Goal: Task Accomplishment & Management: Manage account settings

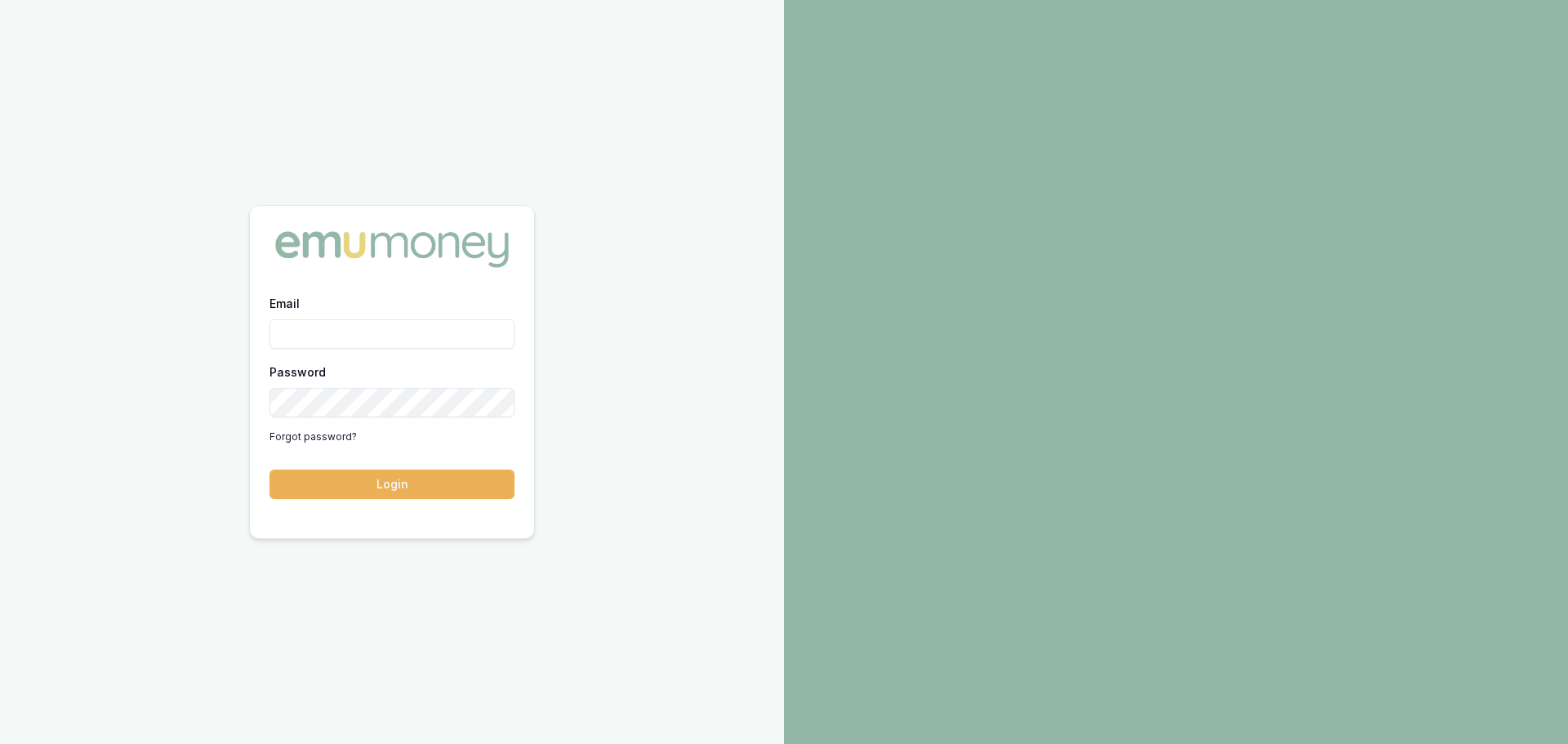
click at [358, 339] on input "Email" at bounding box center [392, 334] width 245 height 30
type input "[PERSON_NAME][EMAIL_ADDRESS][PERSON_NAME][DOMAIN_NAME]"
click at [270, 470] on button "Login" at bounding box center [392, 484] width 245 height 30
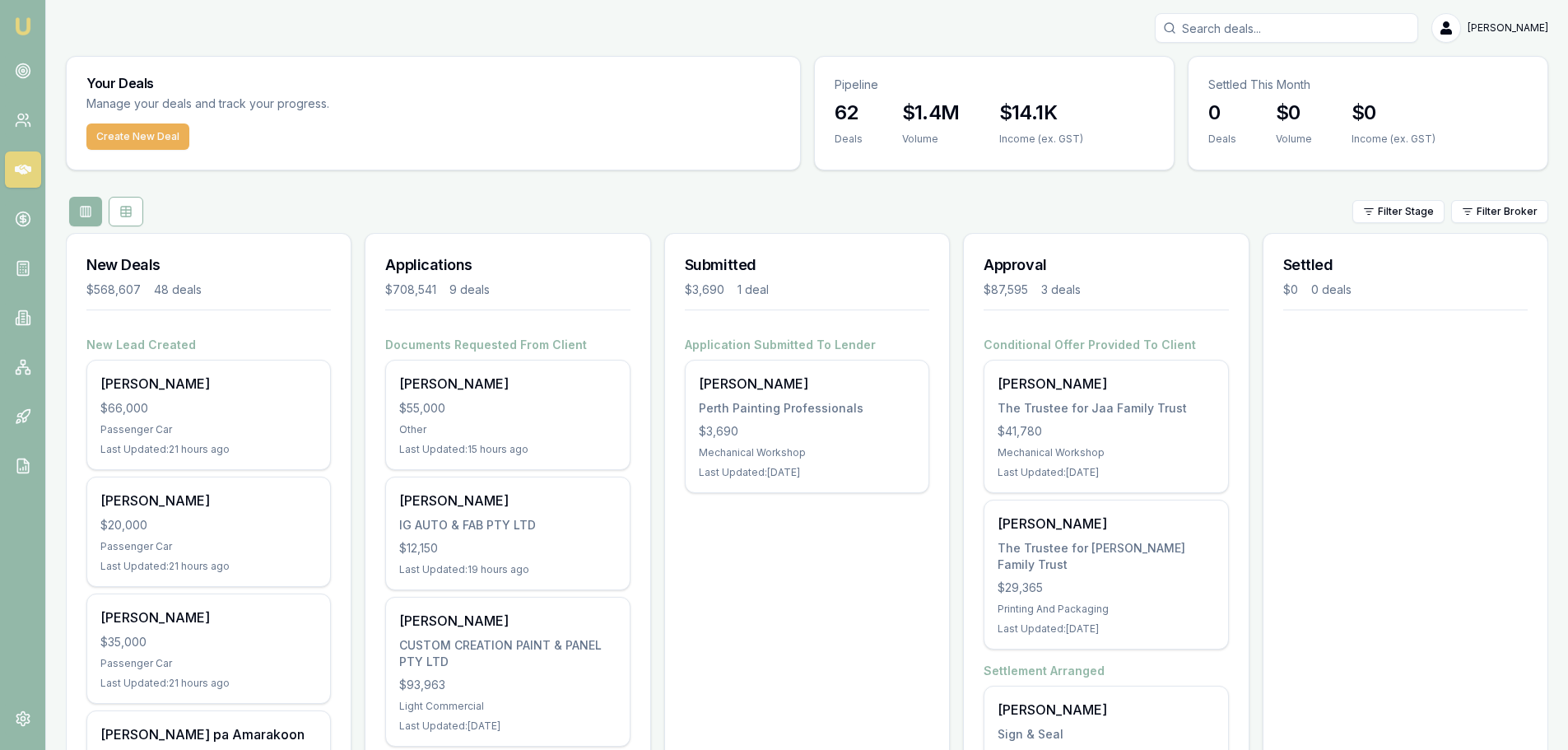
click at [439, 410] on div "$55,000" at bounding box center [507, 408] width 216 height 16
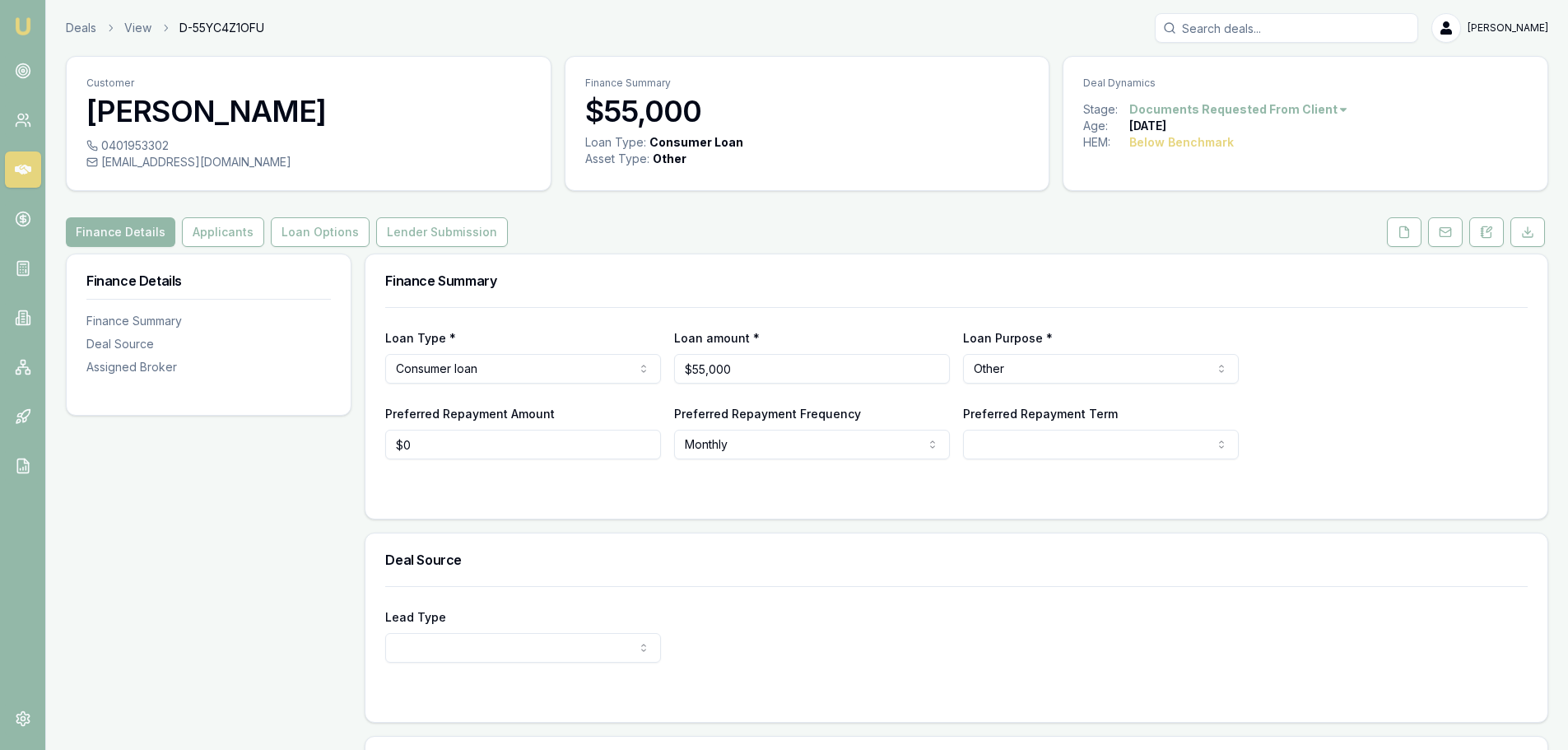
click at [1401, 237] on icon at bounding box center [1405, 232] width 9 height 11
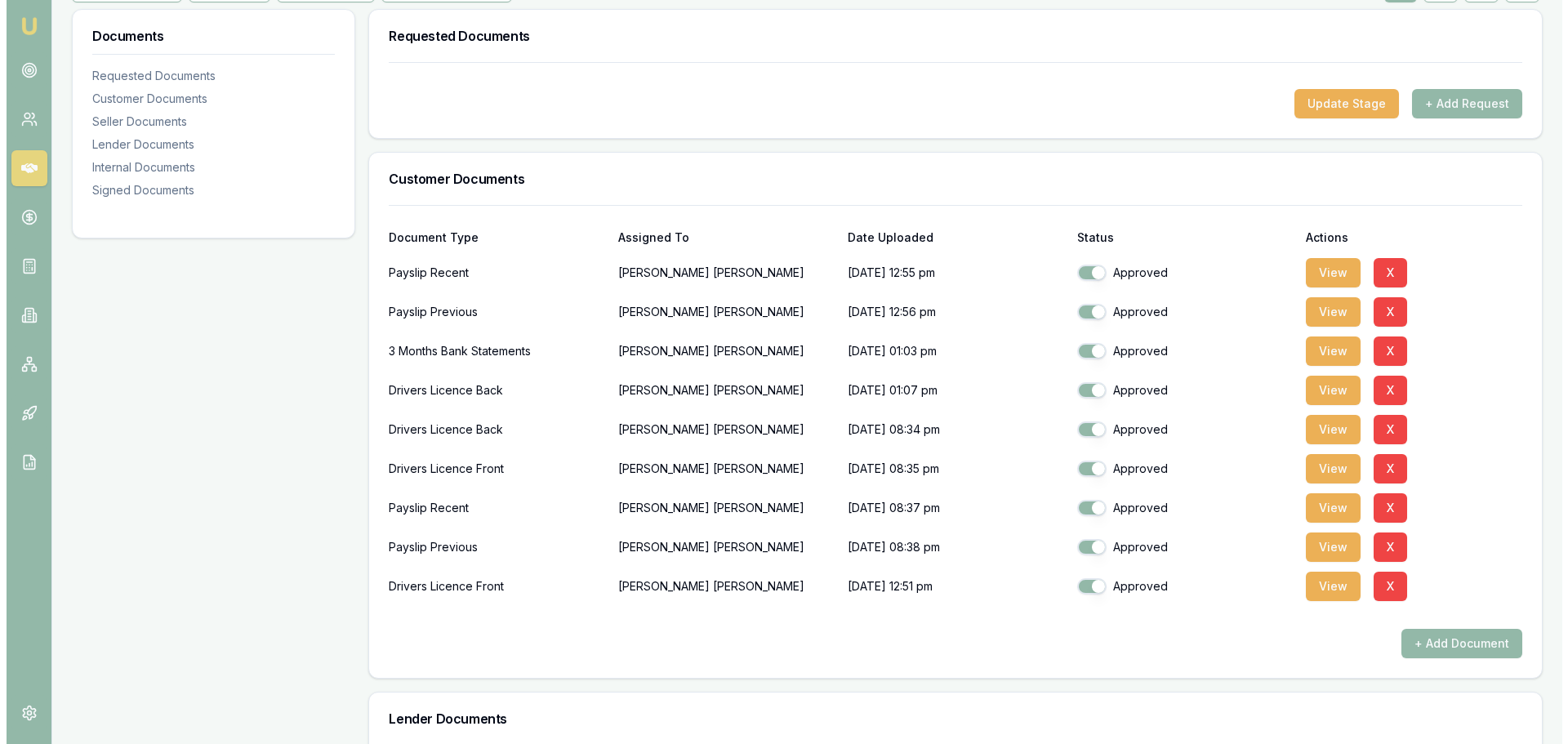
scroll to position [164, 0]
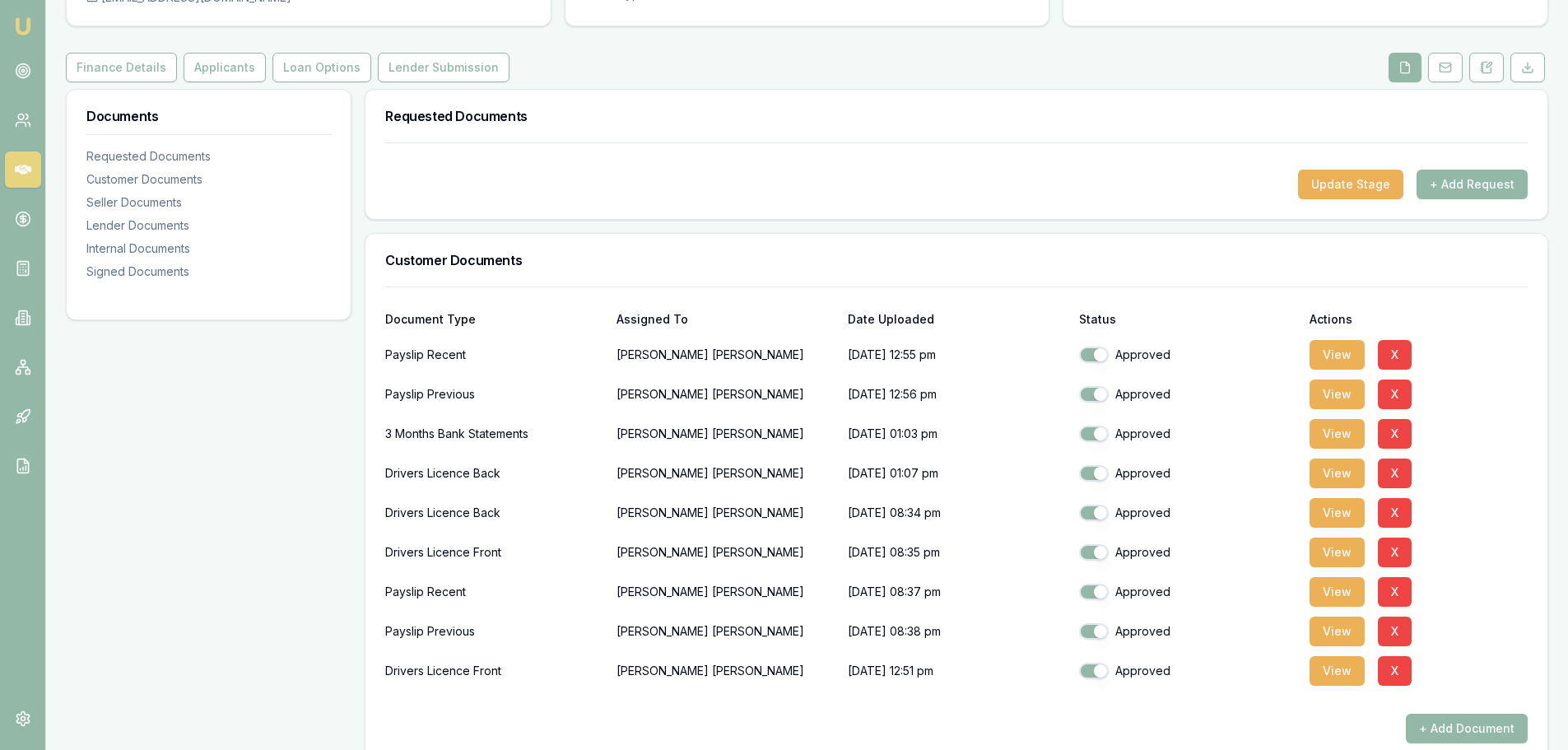
click at [1495, 179] on button "+ Add Request" at bounding box center [1472, 184] width 111 height 30
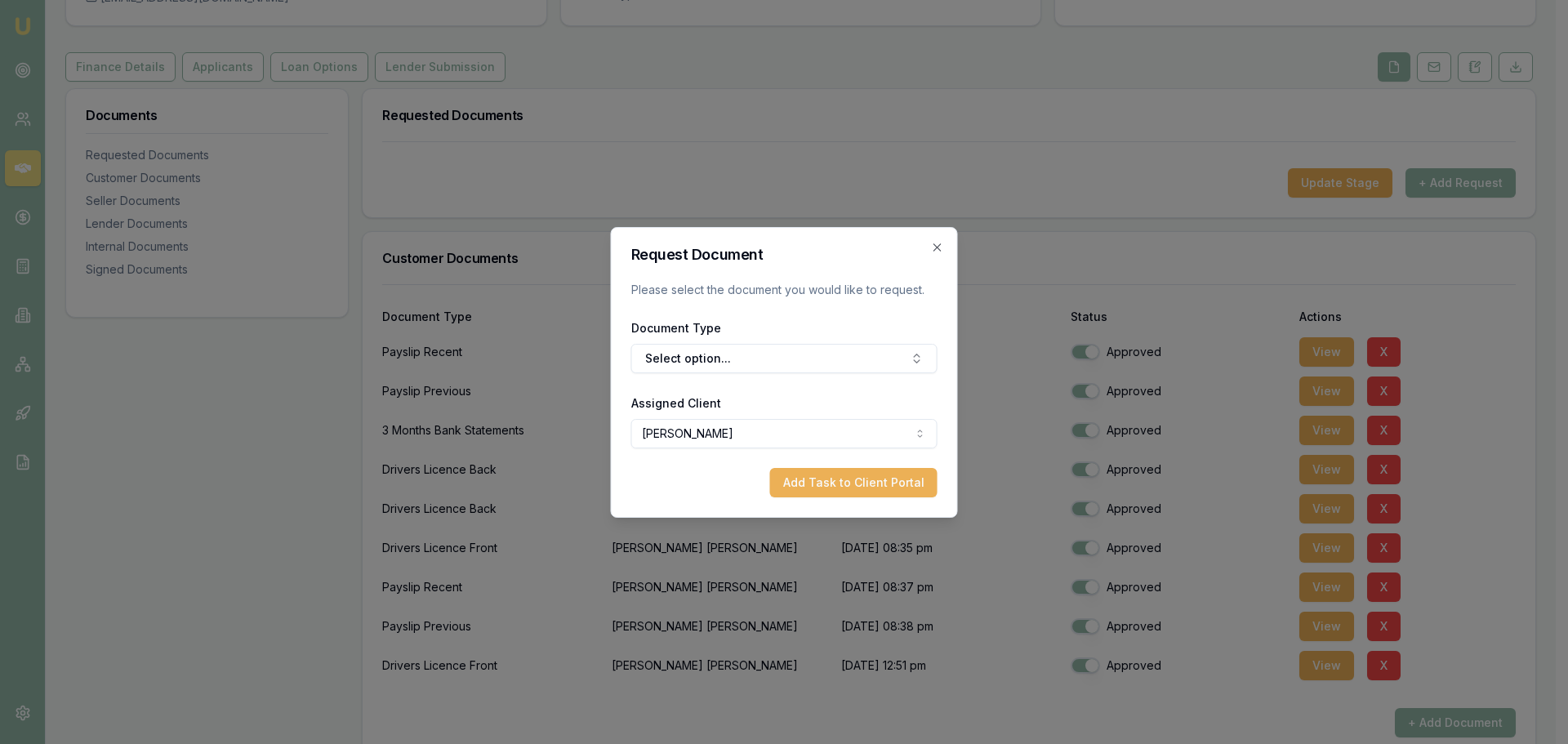
click at [684, 361] on button "Select option..." at bounding box center [784, 358] width 306 height 30
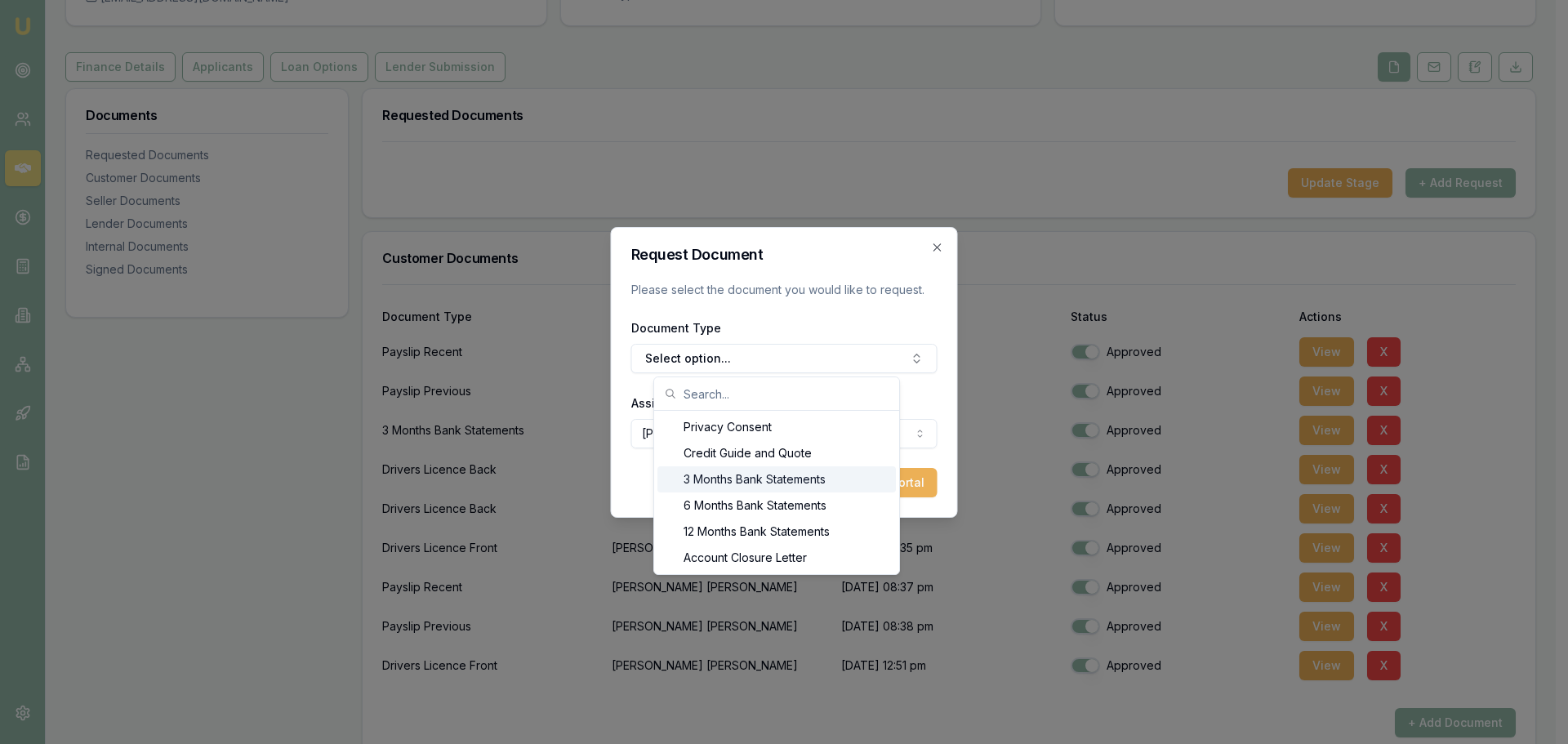
click at [728, 483] on div "3 Months Bank Statements" at bounding box center [776, 479] width 238 height 26
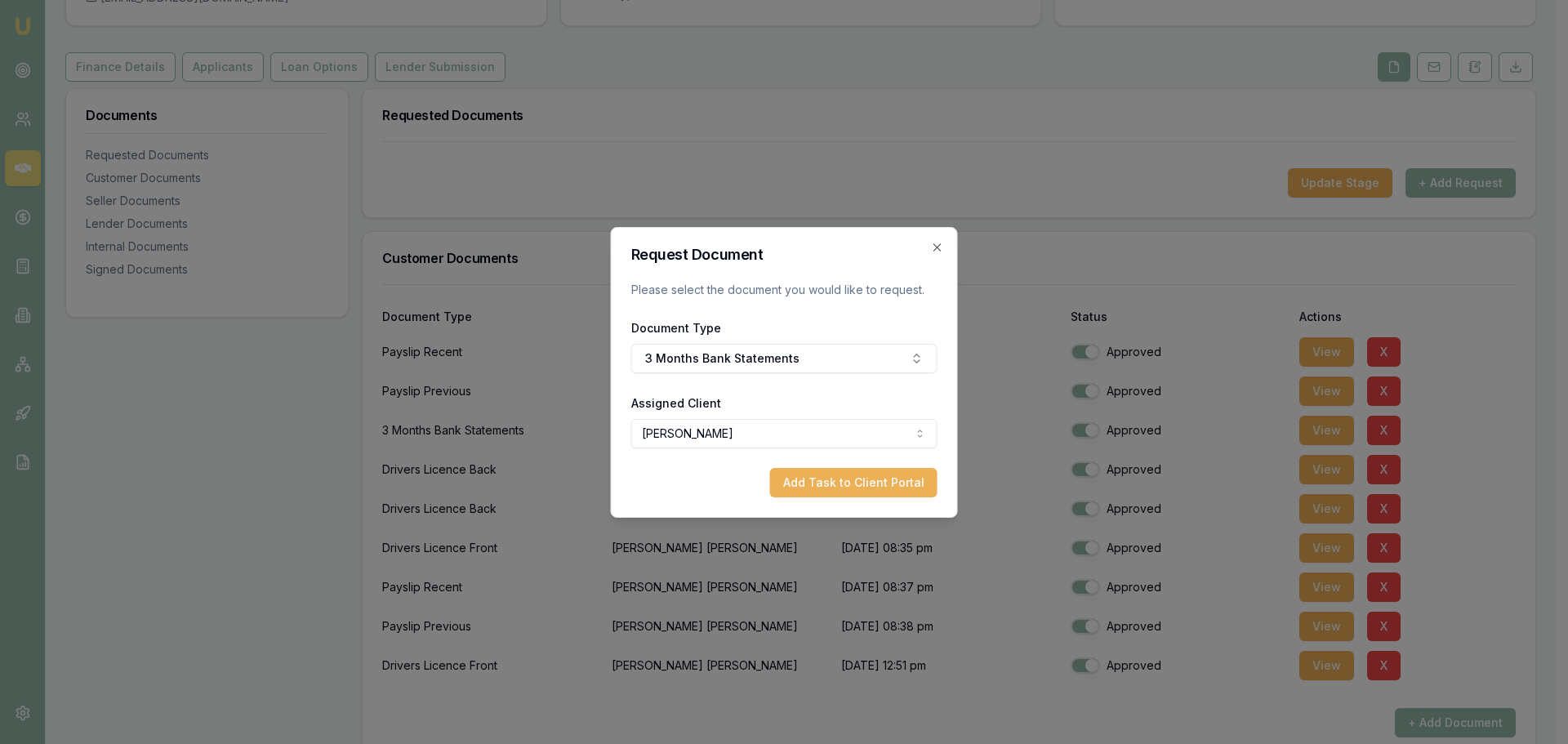
click at [753, 427] on body "Emu Broker Deals View D-55YC4Z1OFU Brad Hearns Toggle Menu Customer Shaun Ellis…" at bounding box center [778, 208] width 1555 height 744
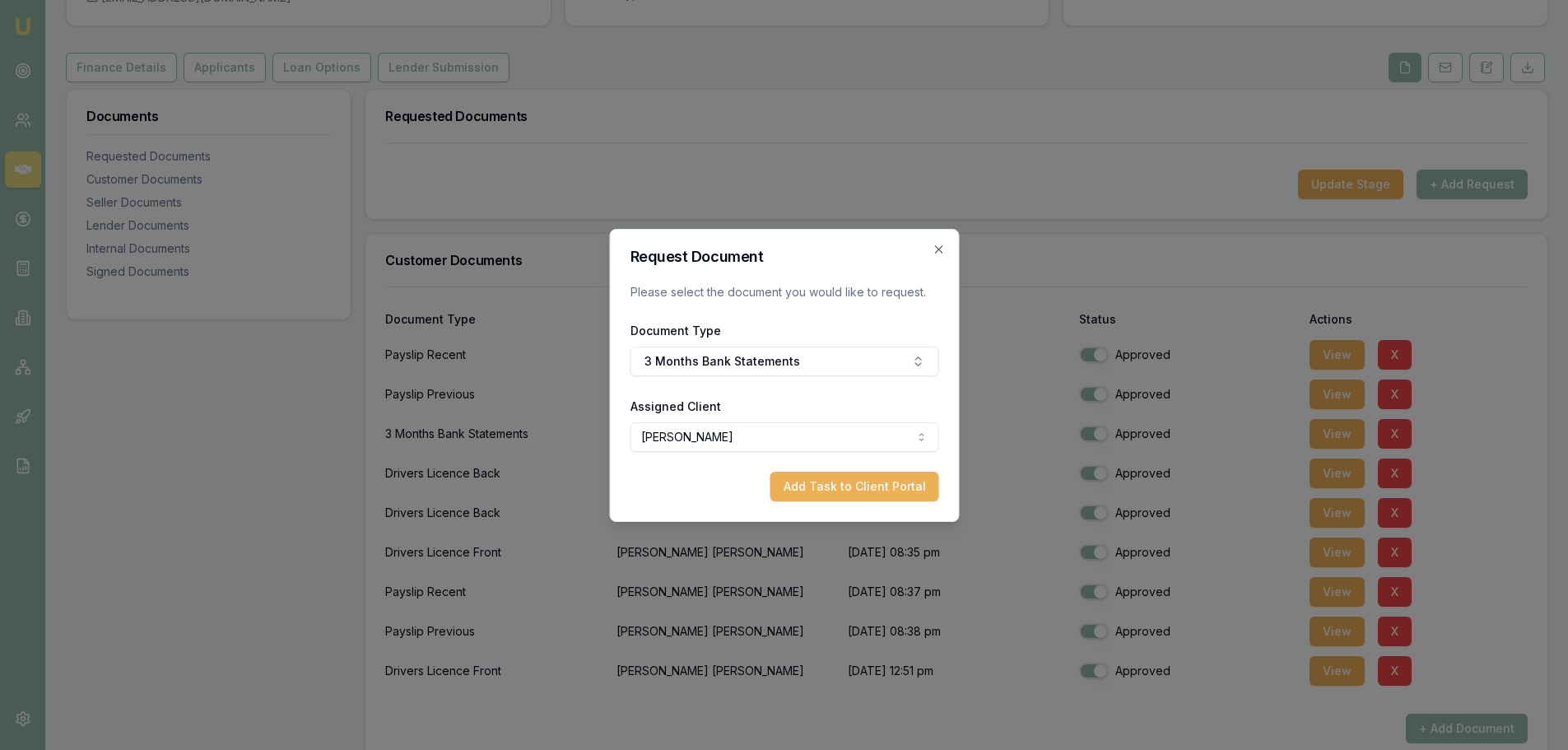
click at [846, 497] on button "Add Task to Client Portal" at bounding box center [853, 487] width 168 height 30
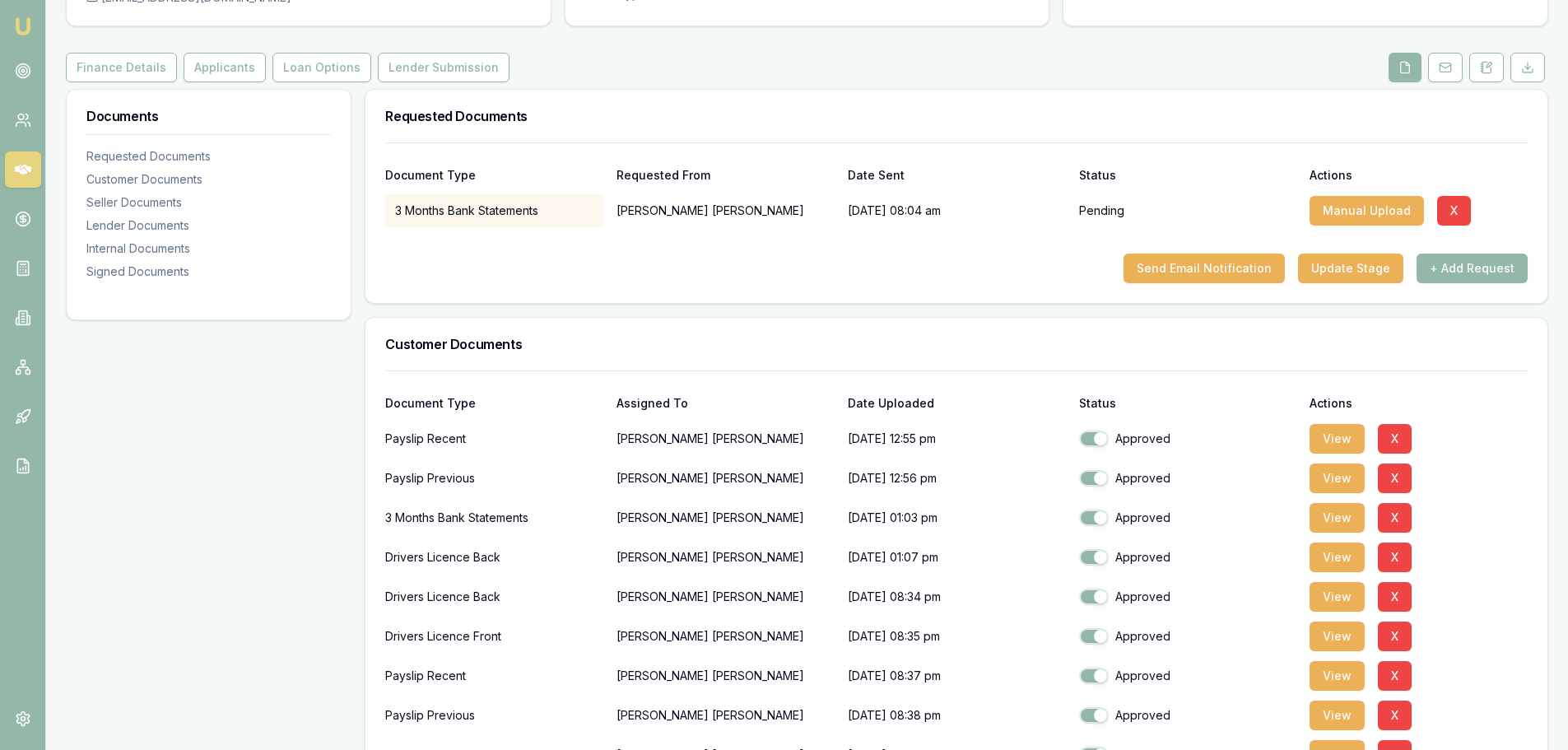
click at [1483, 274] on button "+ Add Request" at bounding box center [1472, 269] width 111 height 30
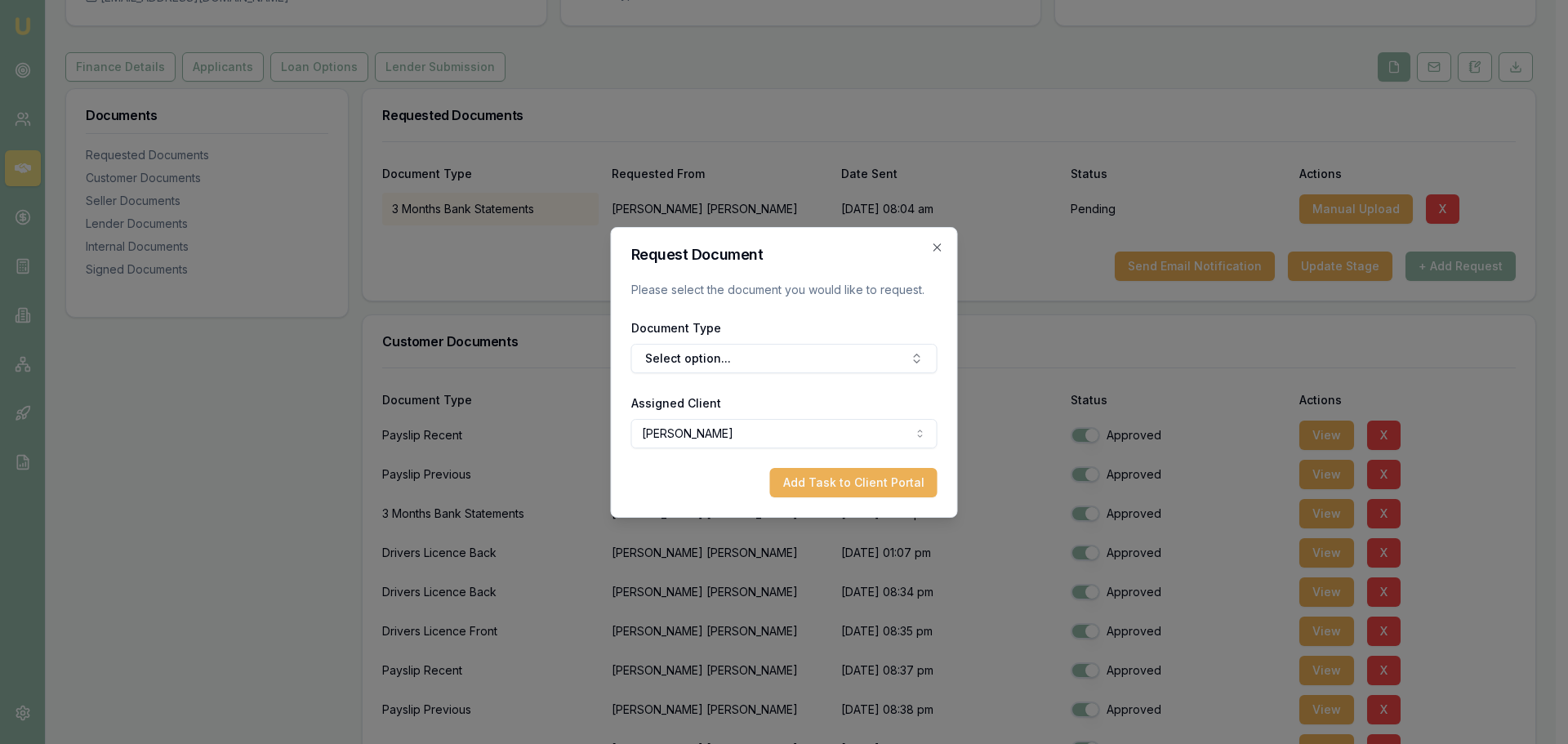
click at [705, 357] on button "Select option..." at bounding box center [784, 358] width 306 height 30
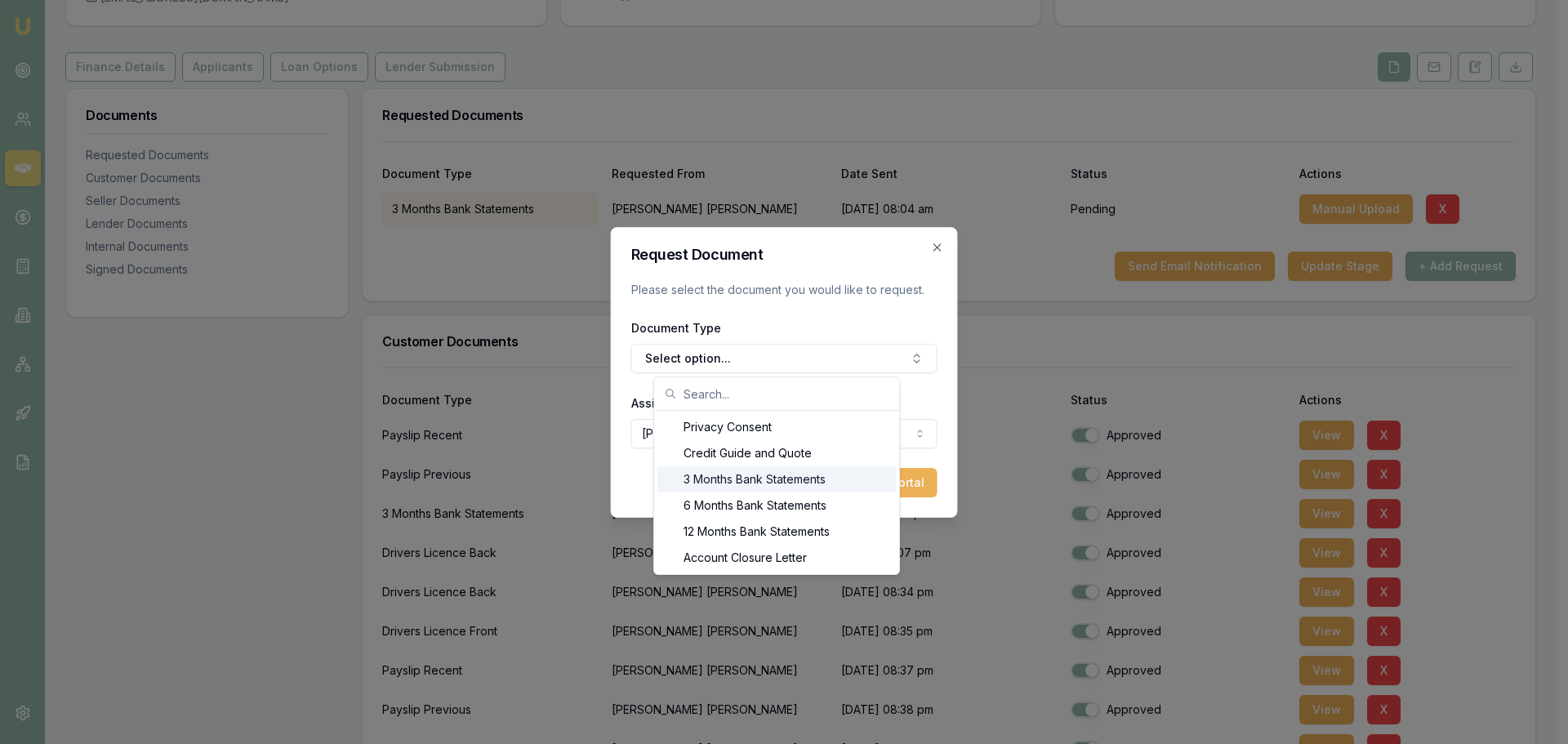
click at [725, 474] on div "3 Months Bank Statements" at bounding box center [776, 479] width 238 height 26
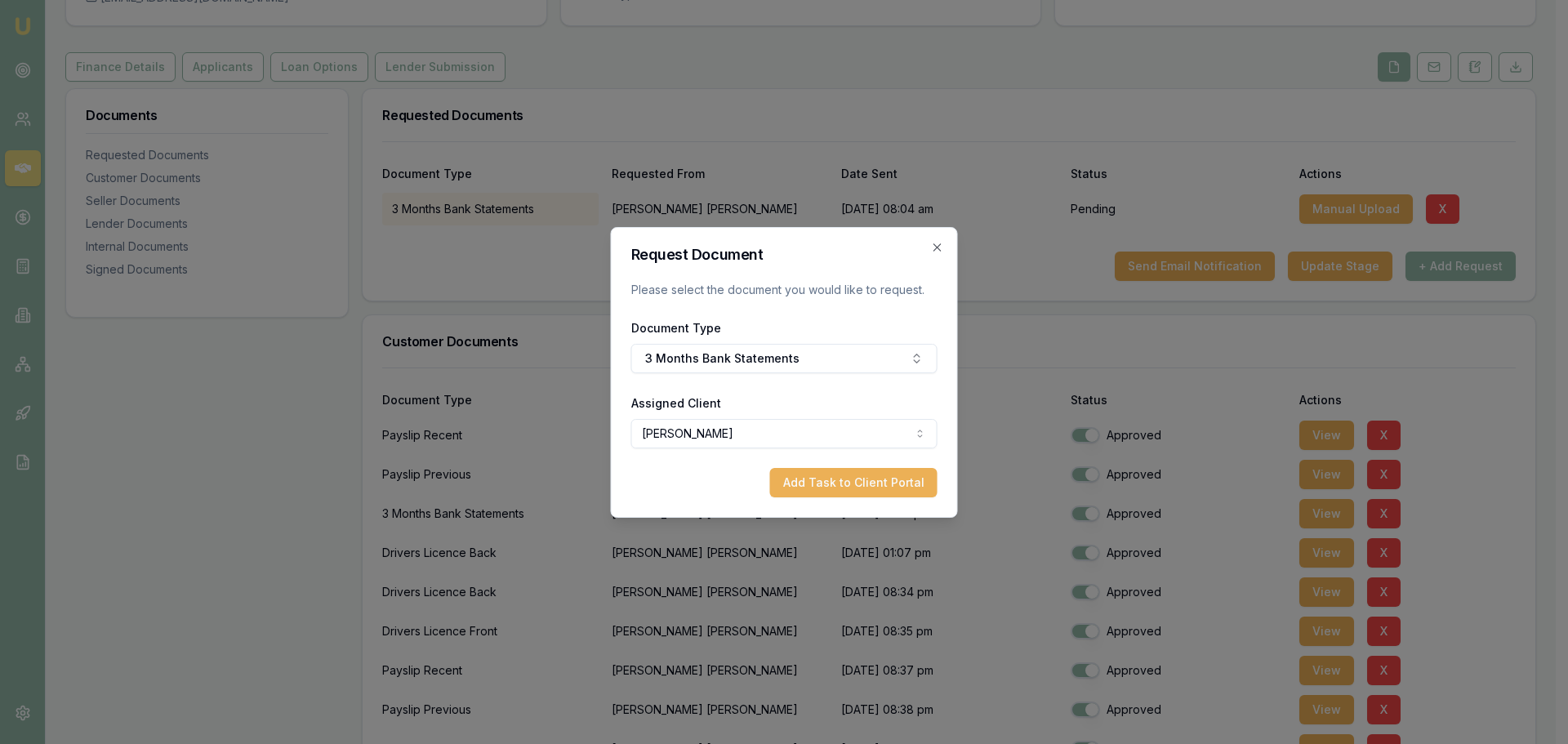
click at [711, 439] on body "Emu Broker Deals View D-55YC4Z1OFU Brad Hearns Toggle Menu Customer Shaun Ellis…" at bounding box center [778, 208] width 1555 height 744
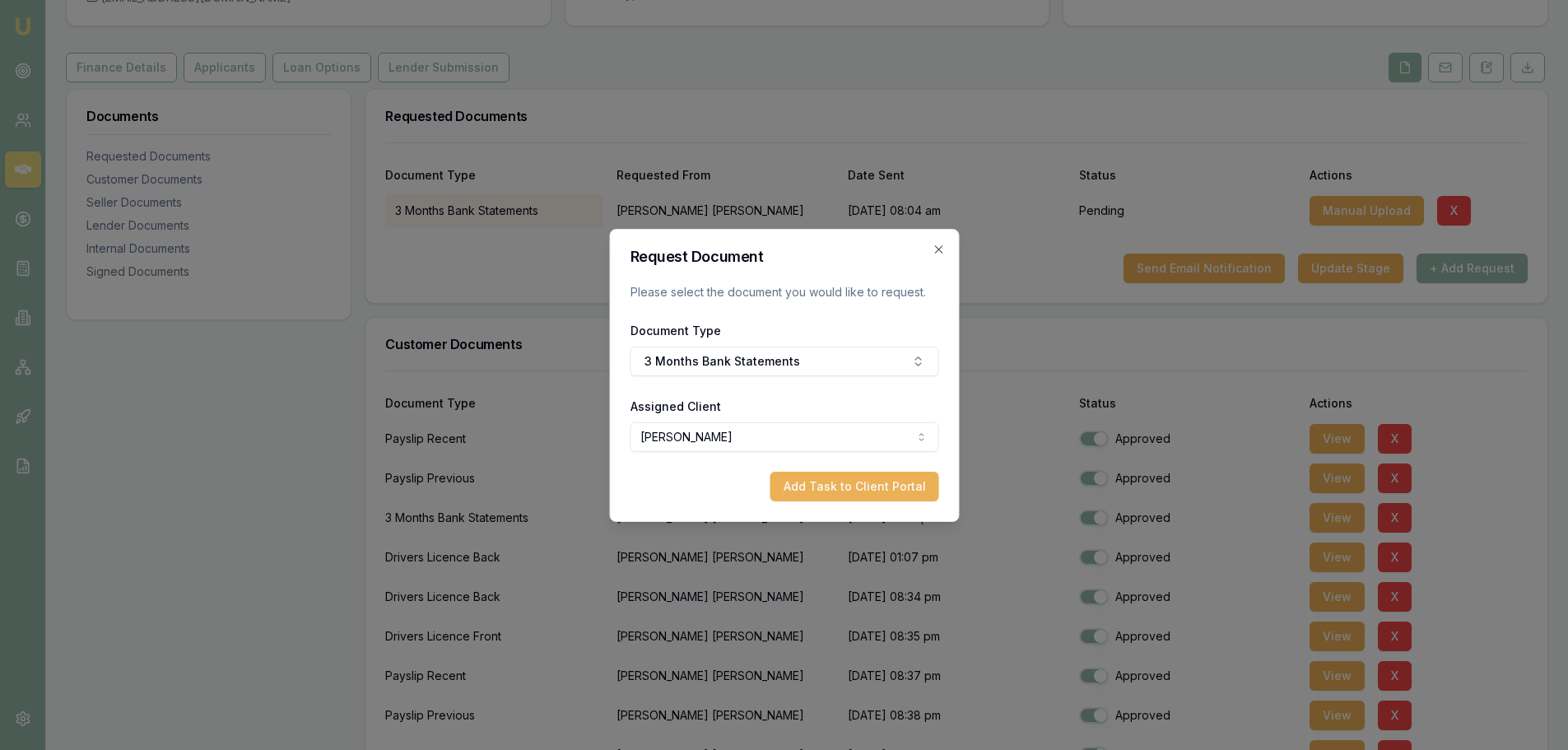
click at [890, 500] on button "Add Task to Client Portal" at bounding box center [853, 487] width 168 height 30
select select "U-8O5MOYBSEF"
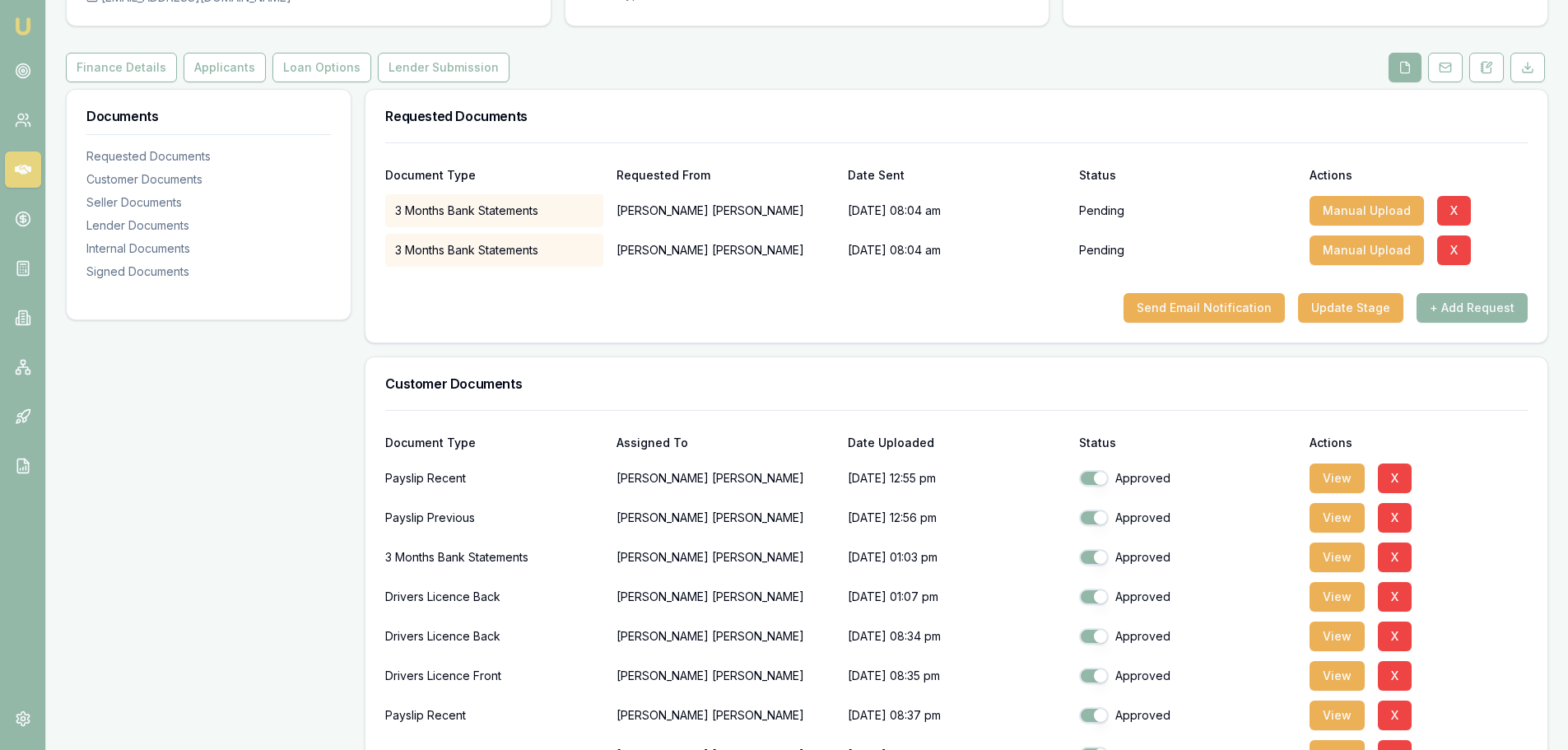
click at [1455, 306] on button "+ Add Request" at bounding box center [1472, 308] width 111 height 30
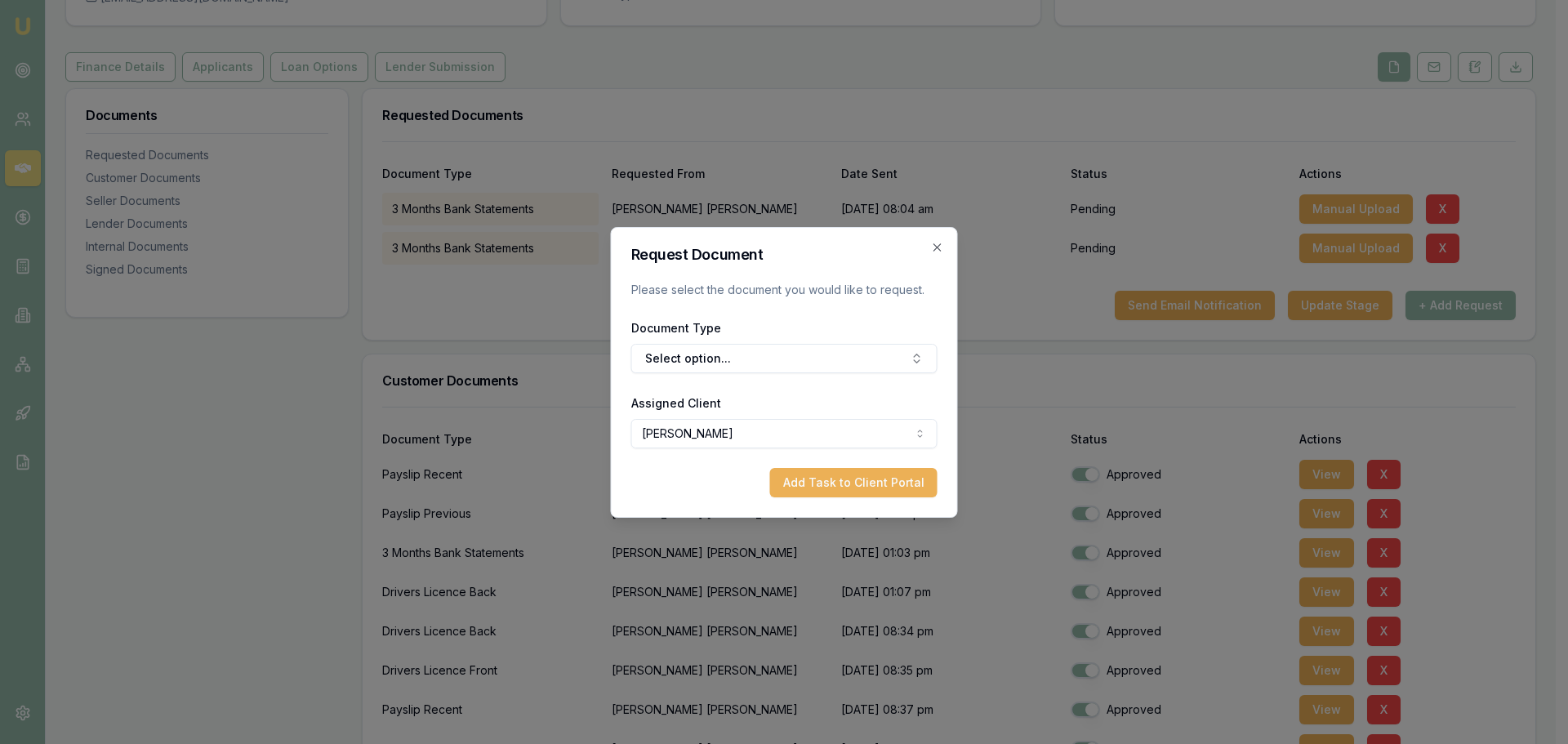
click at [728, 344] on button "Select option..." at bounding box center [784, 358] width 306 height 30
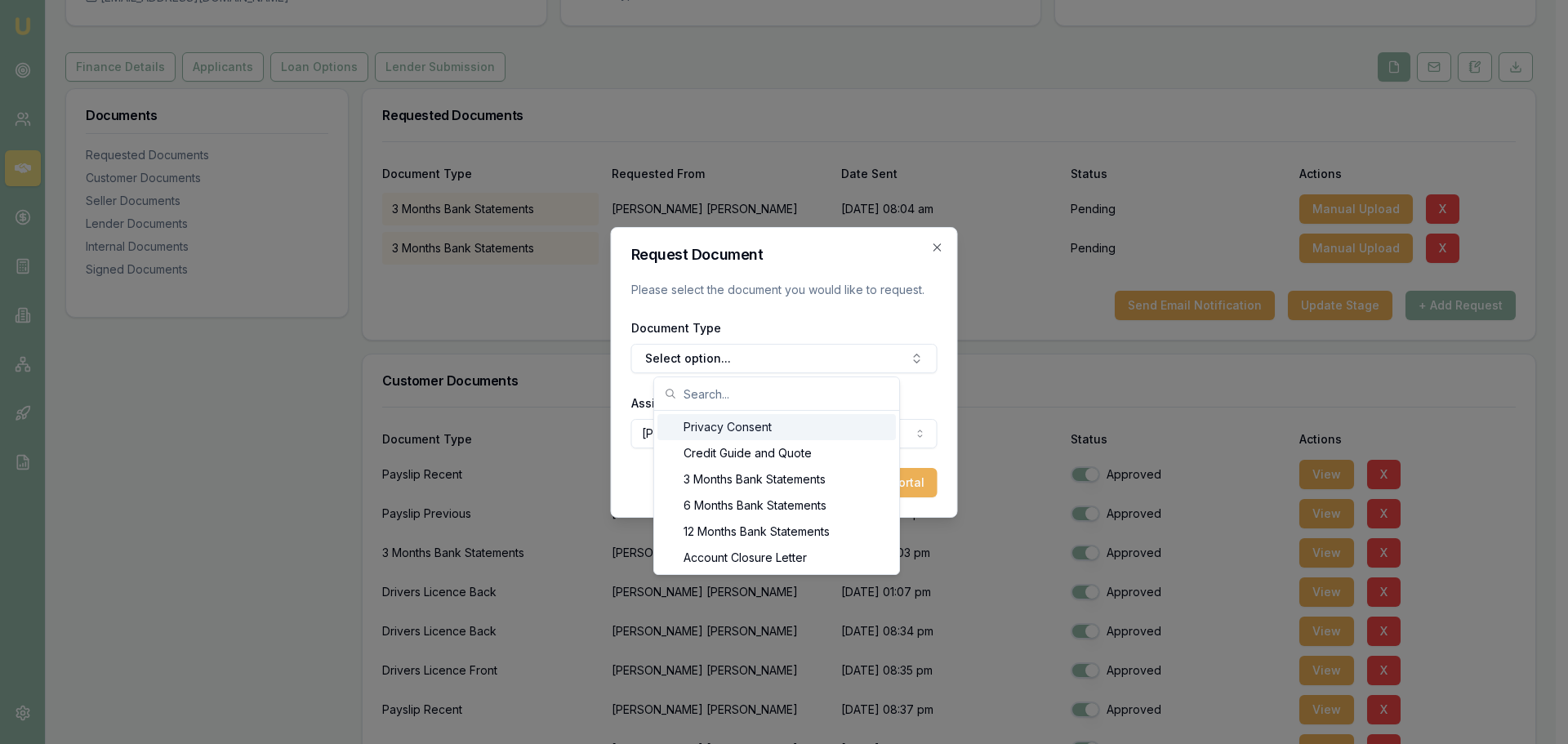
click at [719, 378] on input "text" at bounding box center [786, 394] width 206 height 33
type input "pay"
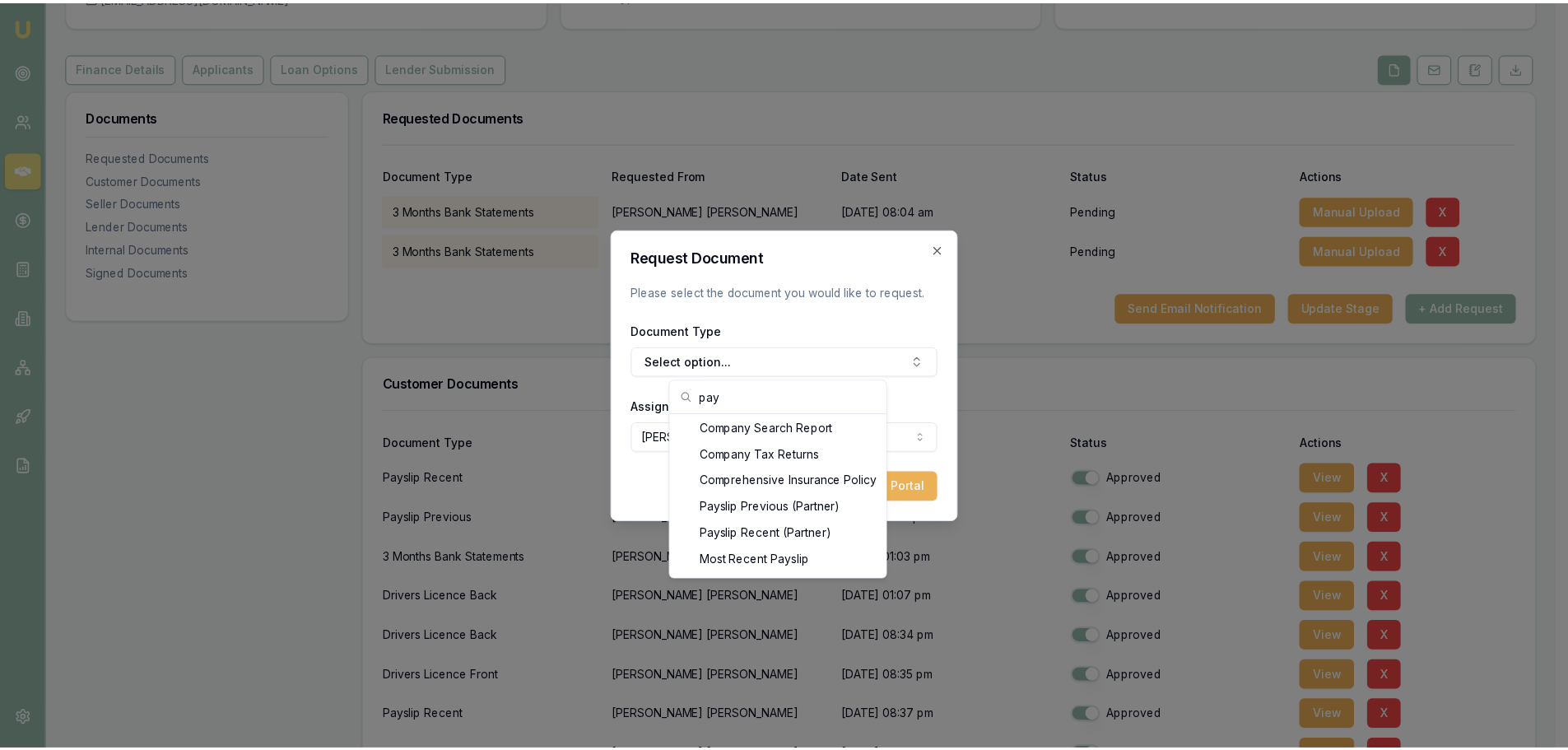
scroll to position [120, 0]
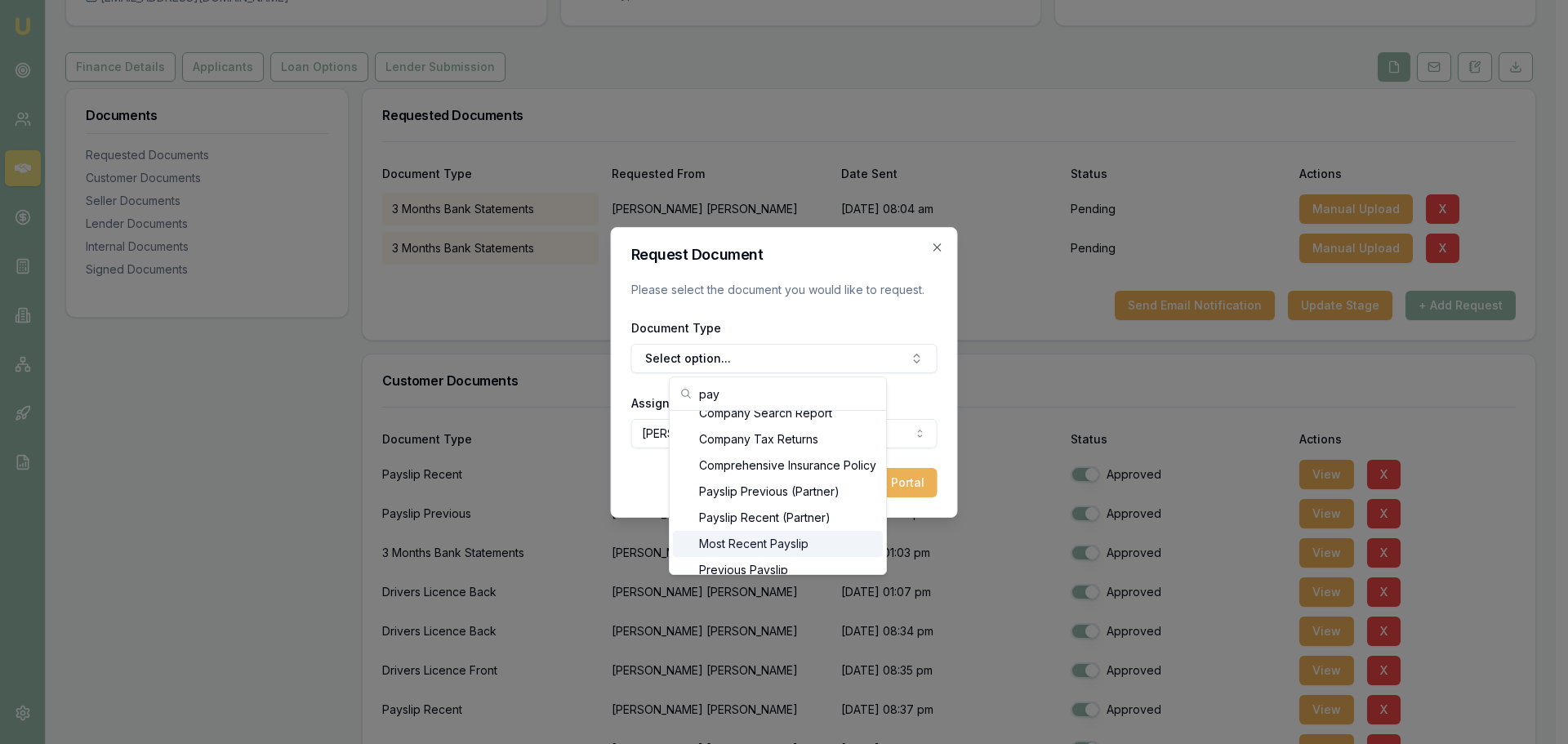
click at [756, 536] on div "Most Recent Payslip" at bounding box center [778, 544] width 209 height 26
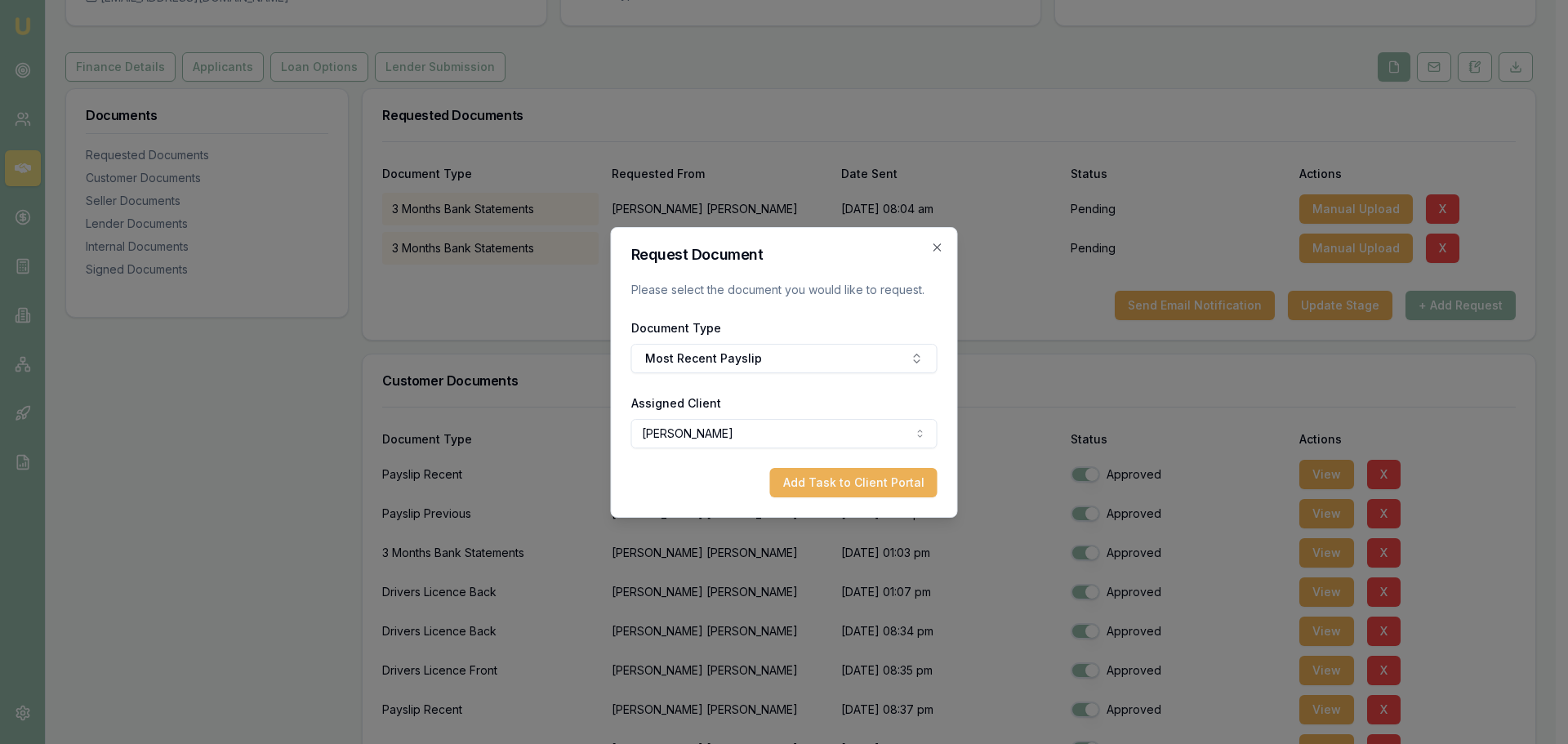
click at [858, 476] on button "Add Task to Client Portal" at bounding box center [853, 483] width 167 height 30
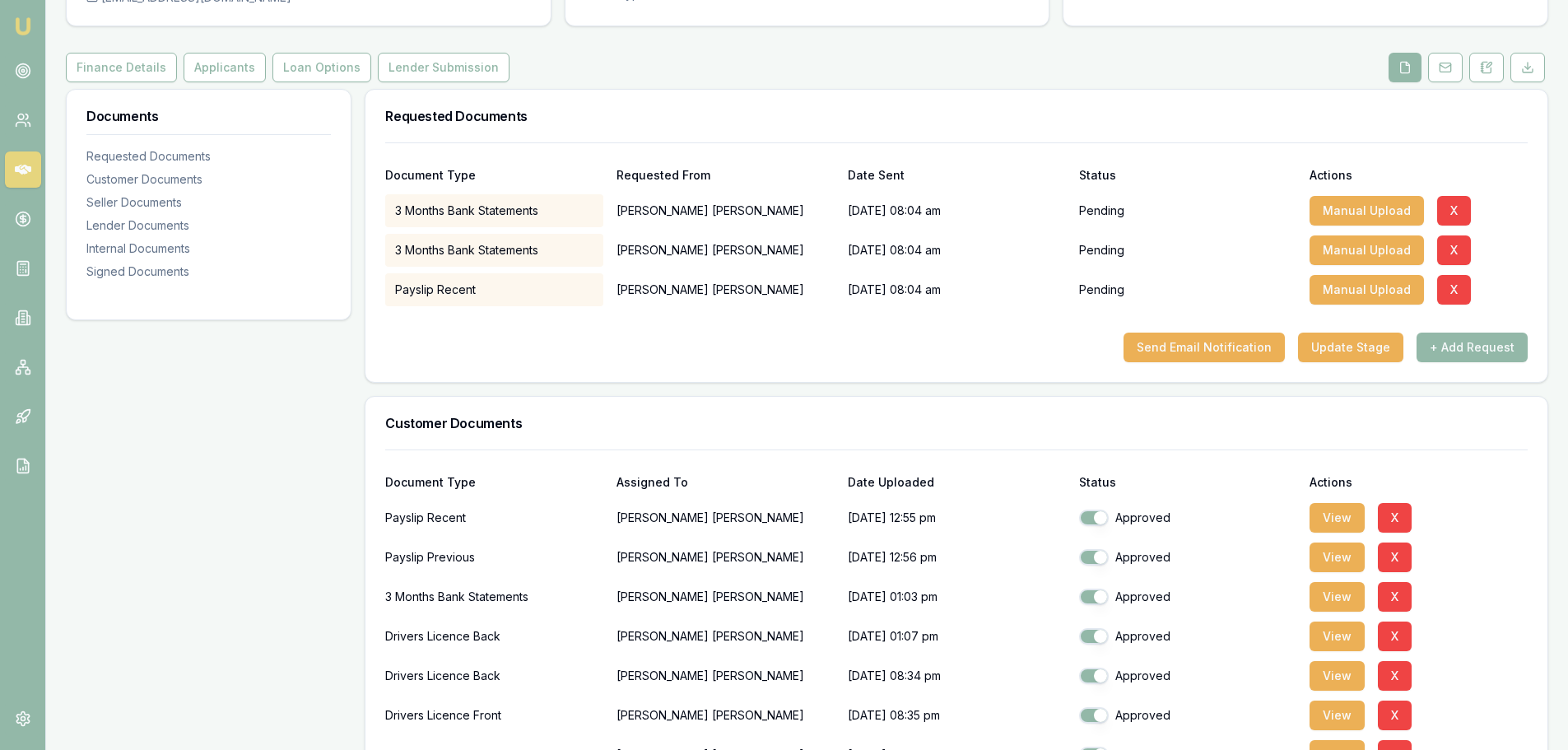
click at [1508, 345] on button "+ Add Request" at bounding box center [1472, 347] width 111 height 30
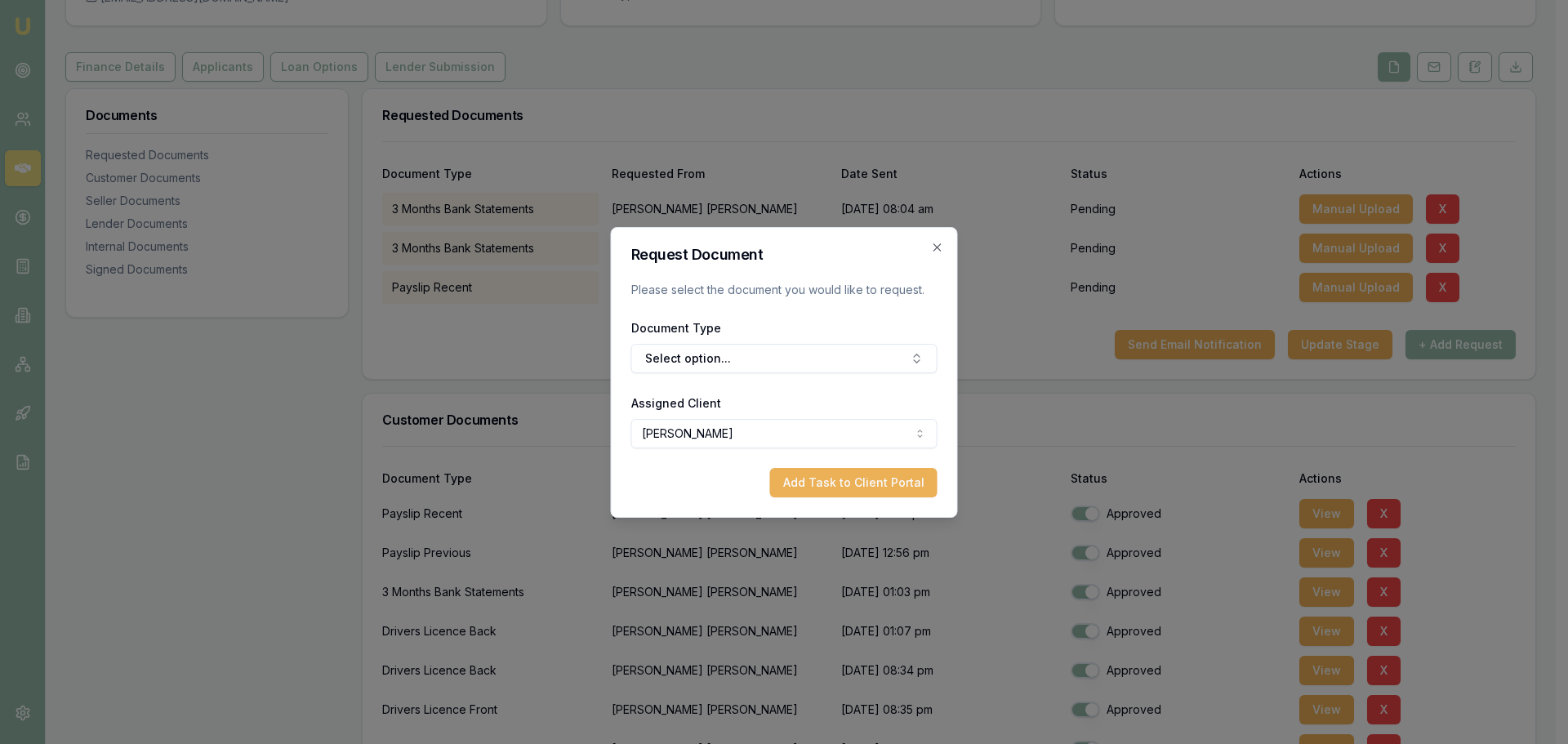
click at [716, 428] on body "Emu Broker Deals View D-55YC4Z1OFU Brad Hearns Toggle Menu Customer Shaun Ellis…" at bounding box center [778, 208] width 1555 height 744
select select "U-52EST6EEYD"
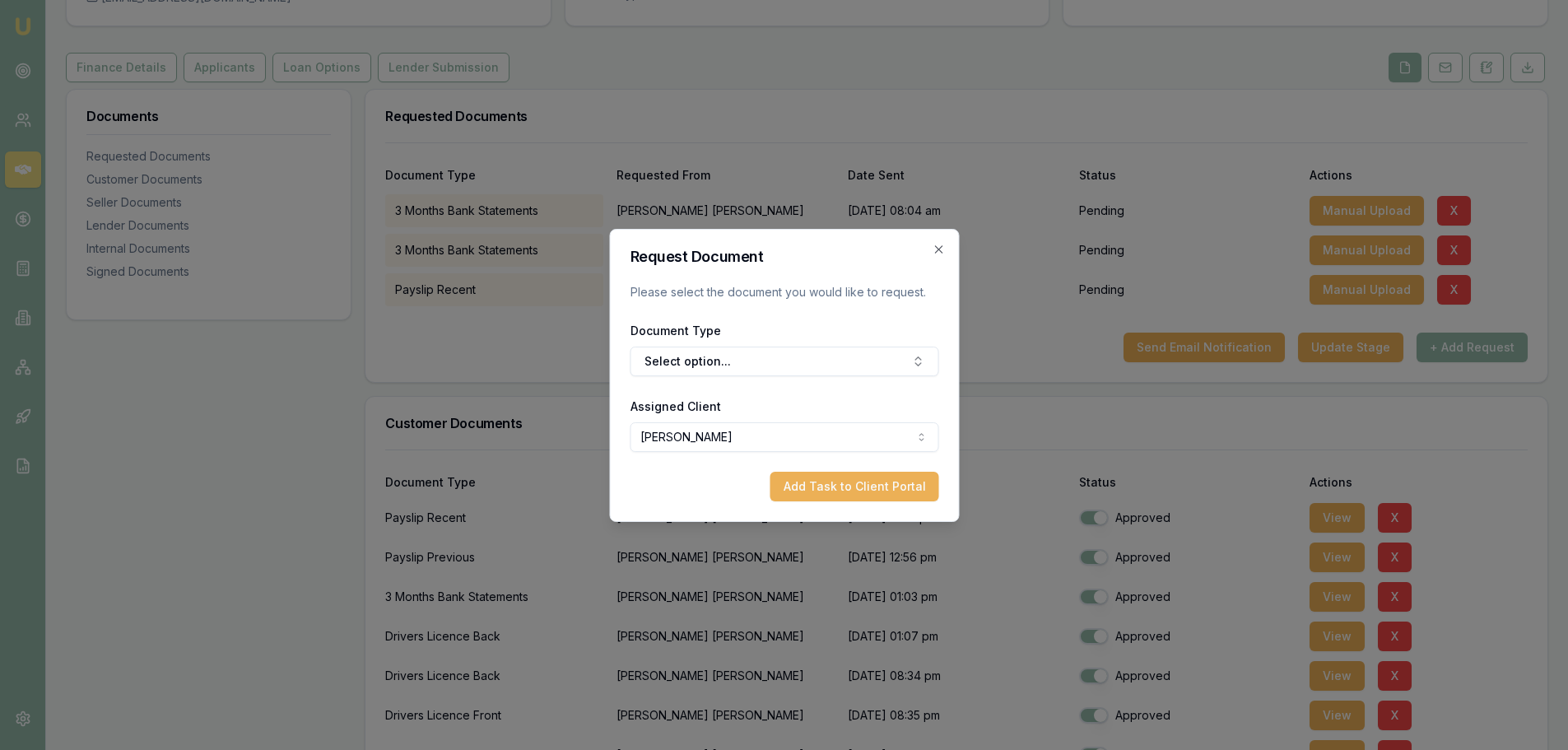
click at [694, 354] on button "Select option..." at bounding box center [784, 361] width 309 height 30
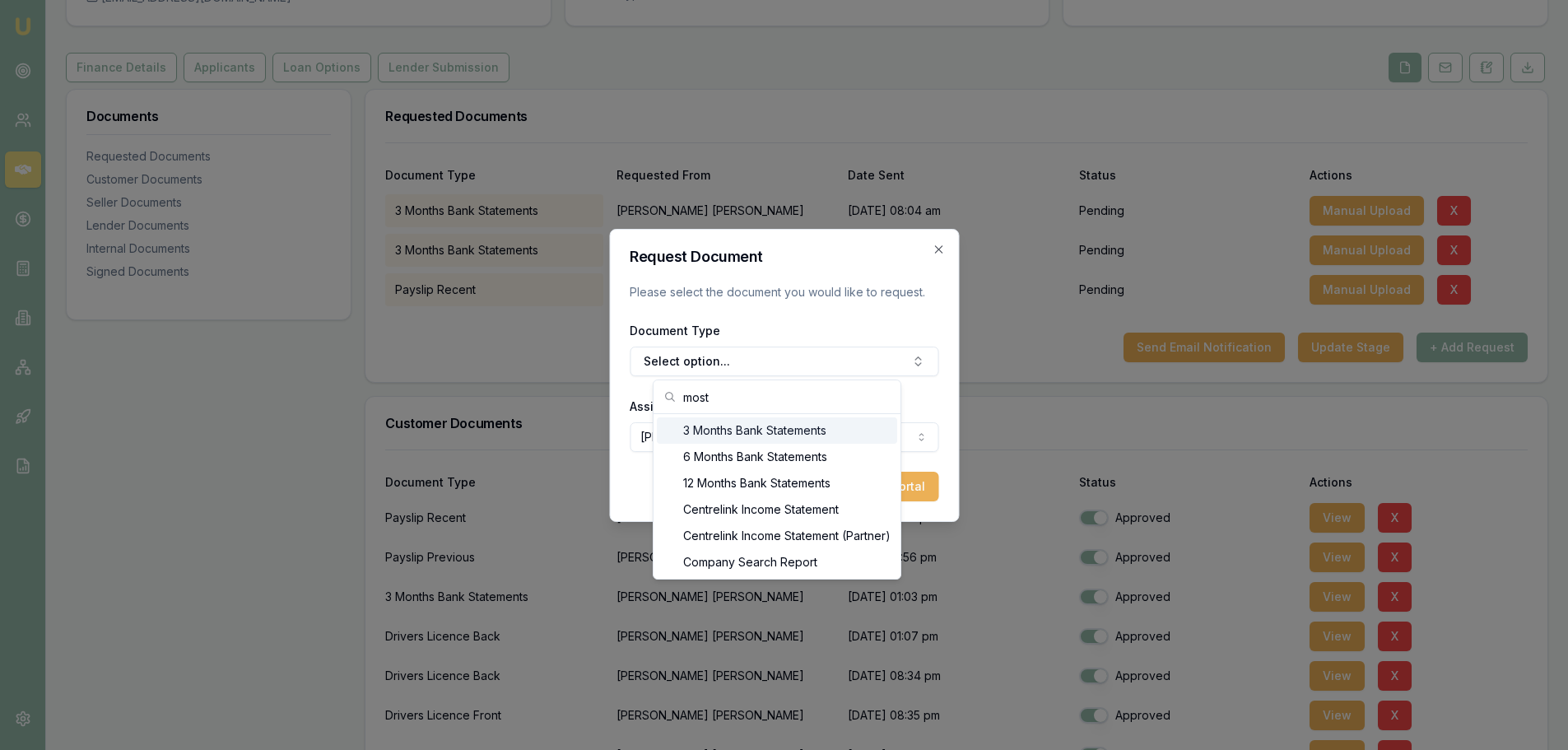
type input "most"
click at [741, 537] on div "Most Recent Payslip" at bounding box center [776, 535] width 240 height 27
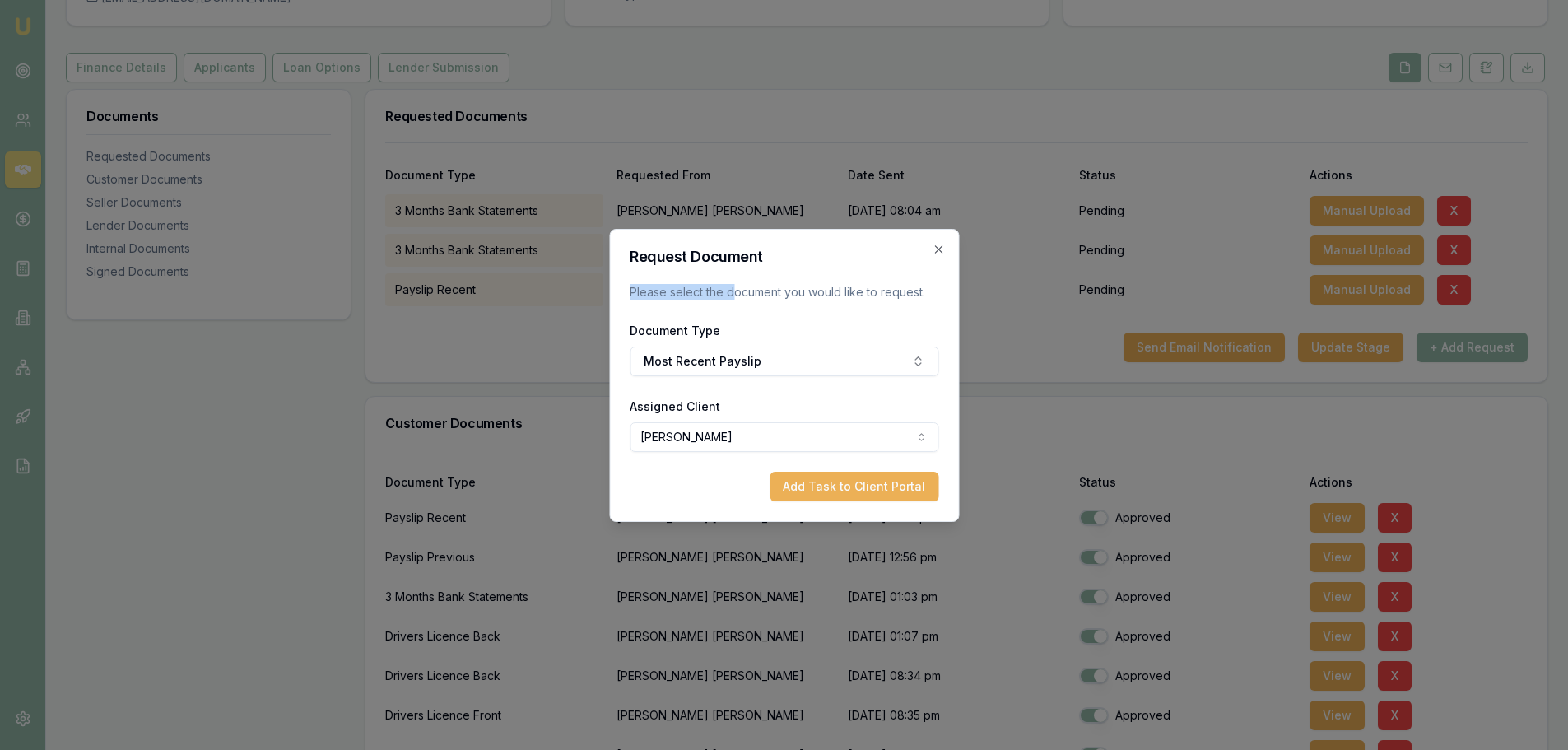
drag, startPoint x: 791, startPoint y: 236, endPoint x: 733, endPoint y: 268, distance: 66.2
click at [733, 268] on div "Request Document Please select the document you would like to request. Document…" at bounding box center [784, 375] width 350 height 293
click at [948, 239] on div "Request Document Please select the document you would like to request. Document…" at bounding box center [784, 375] width 350 height 293
click at [943, 244] on icon "button" at bounding box center [938, 249] width 13 height 13
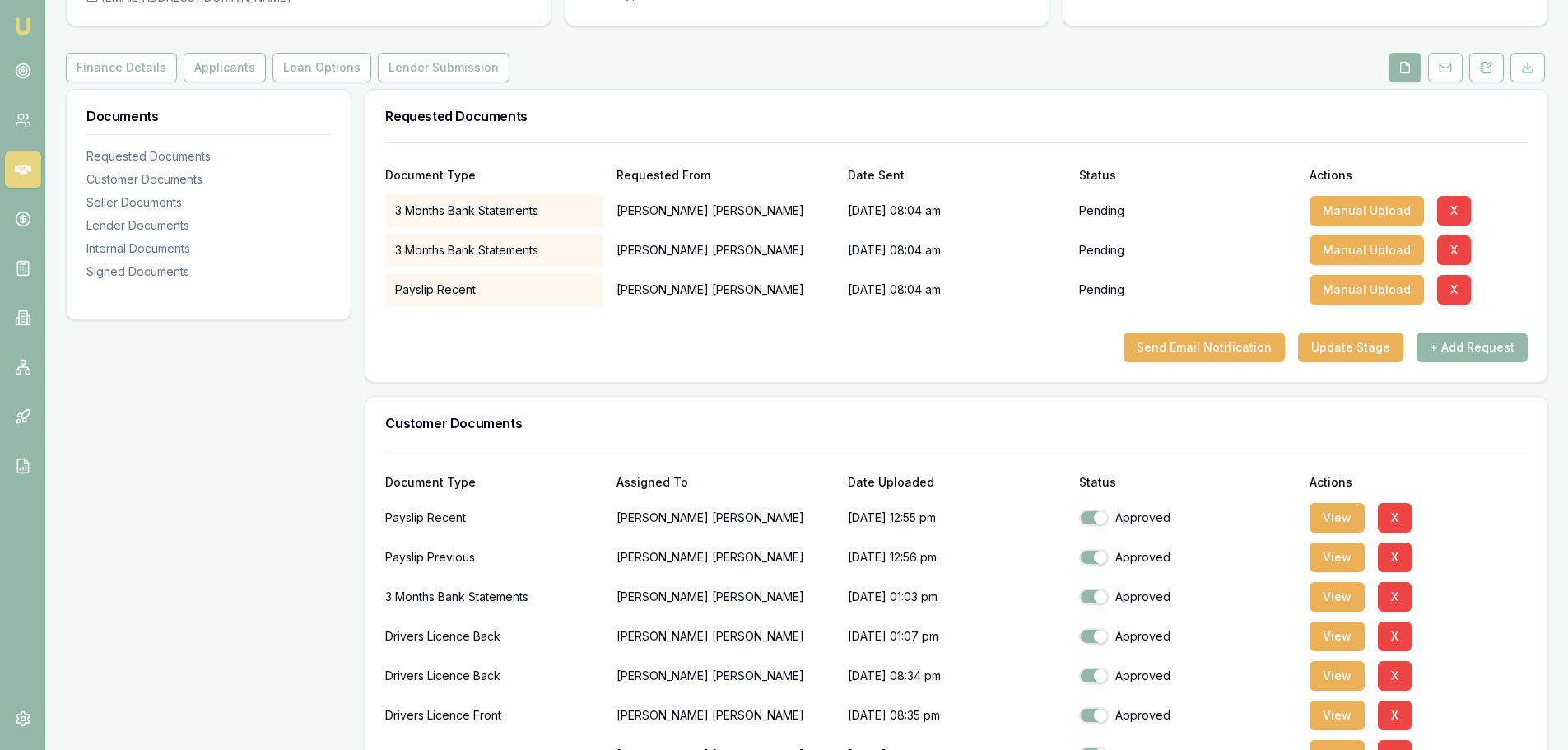
click at [1490, 345] on button "+ Add Request" at bounding box center [1472, 347] width 111 height 30
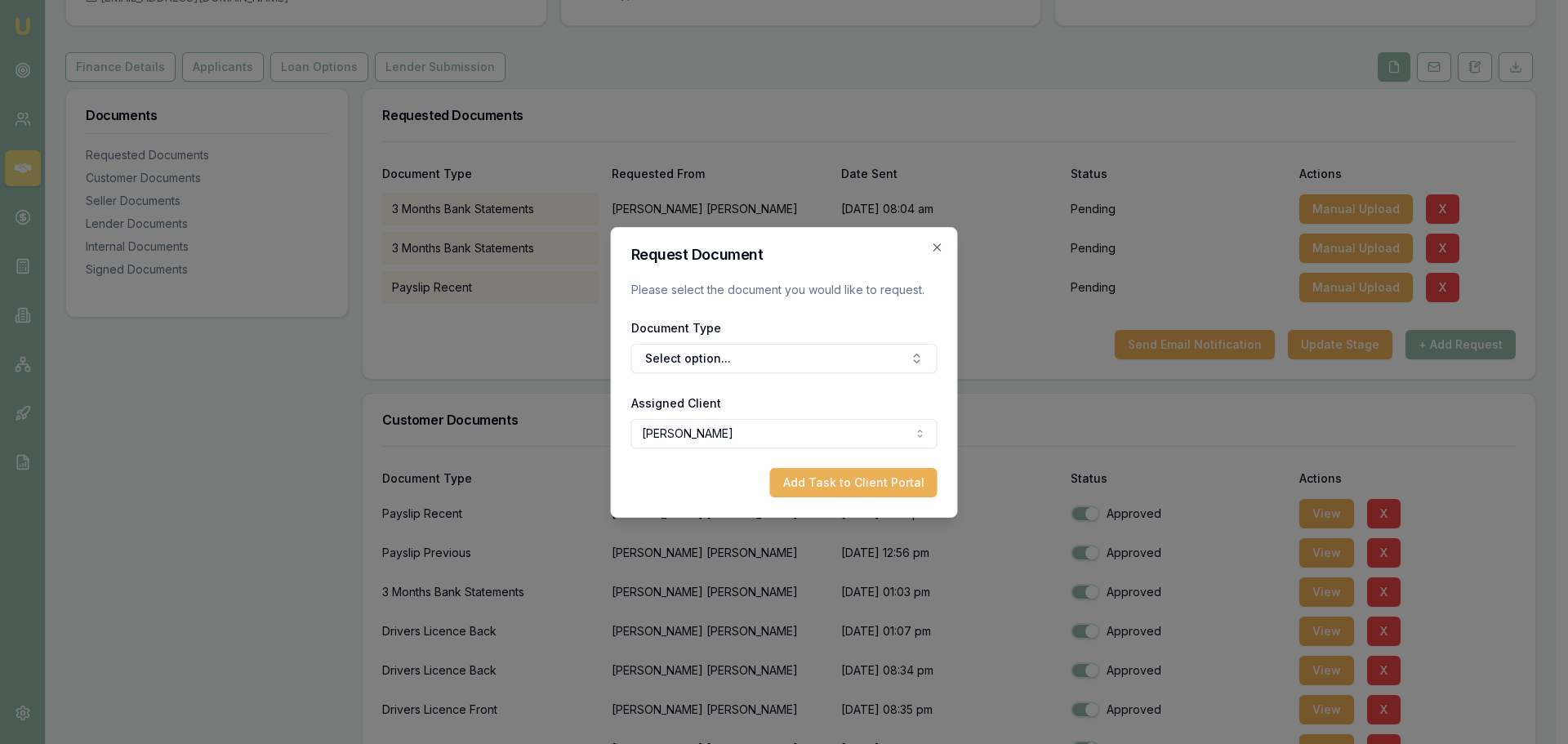
click at [712, 365] on button "Select option..." at bounding box center [784, 358] width 306 height 30
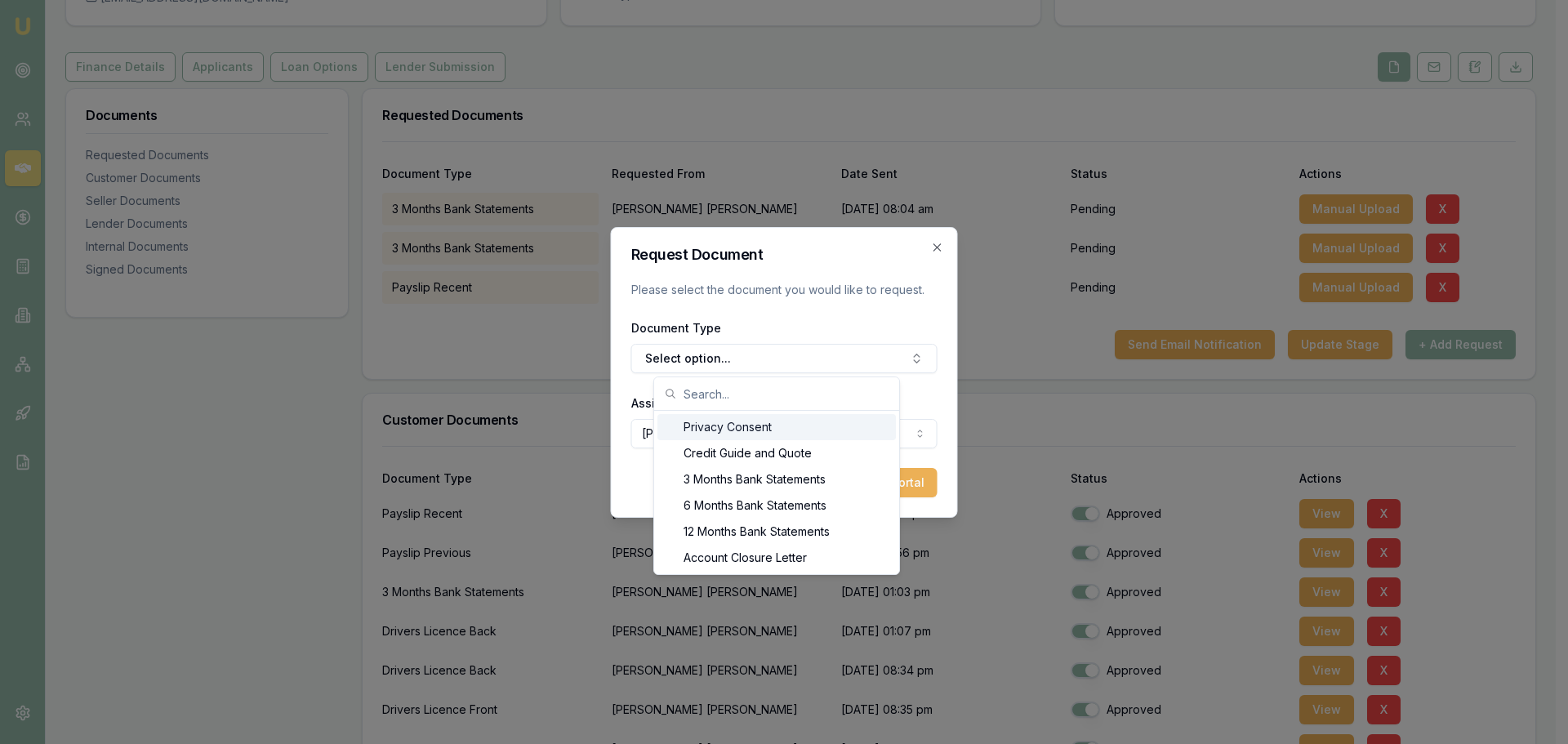
click at [722, 398] on input "text" at bounding box center [786, 394] width 206 height 33
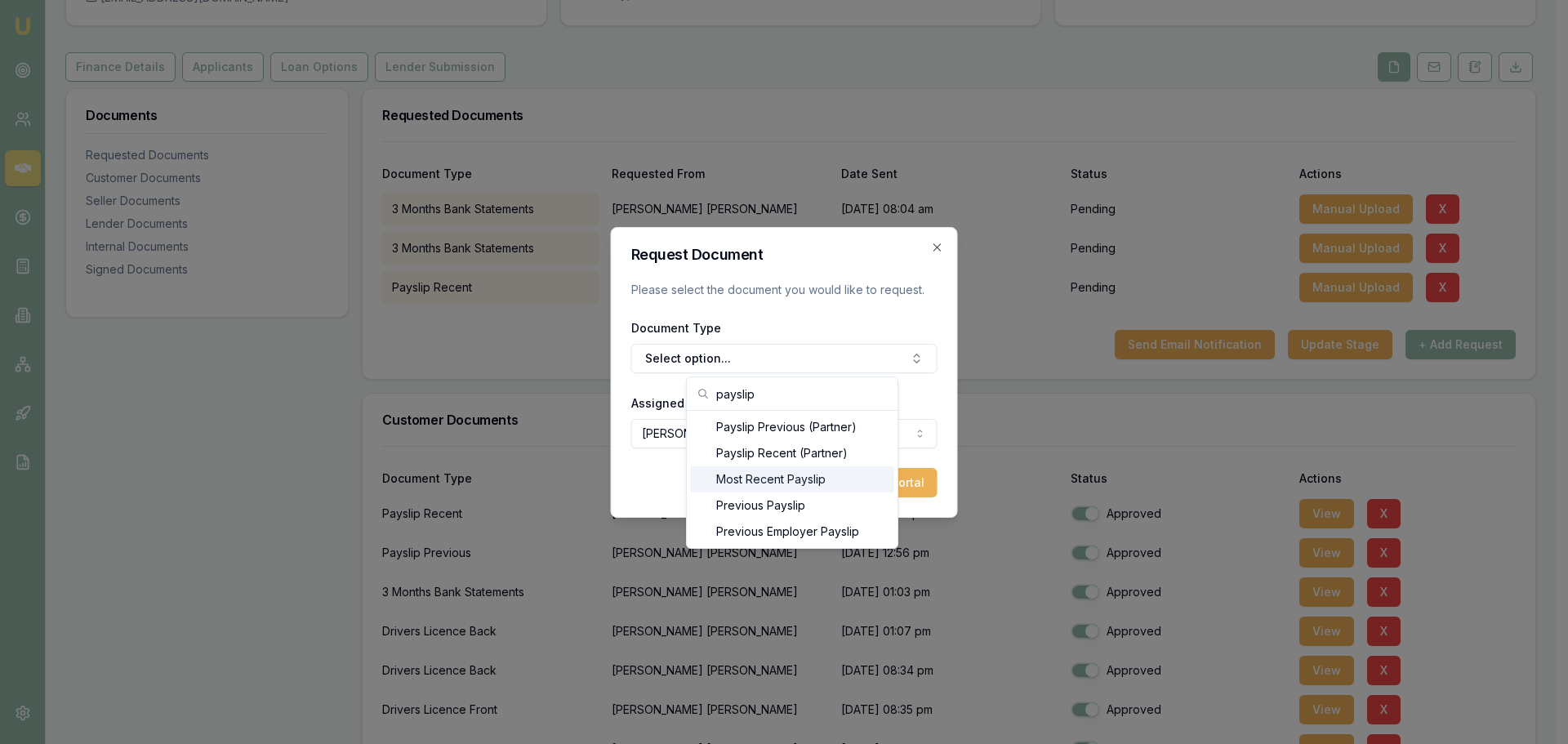
type input "payslip"
click at [777, 474] on div "Most Recent Payslip" at bounding box center [792, 479] width 204 height 26
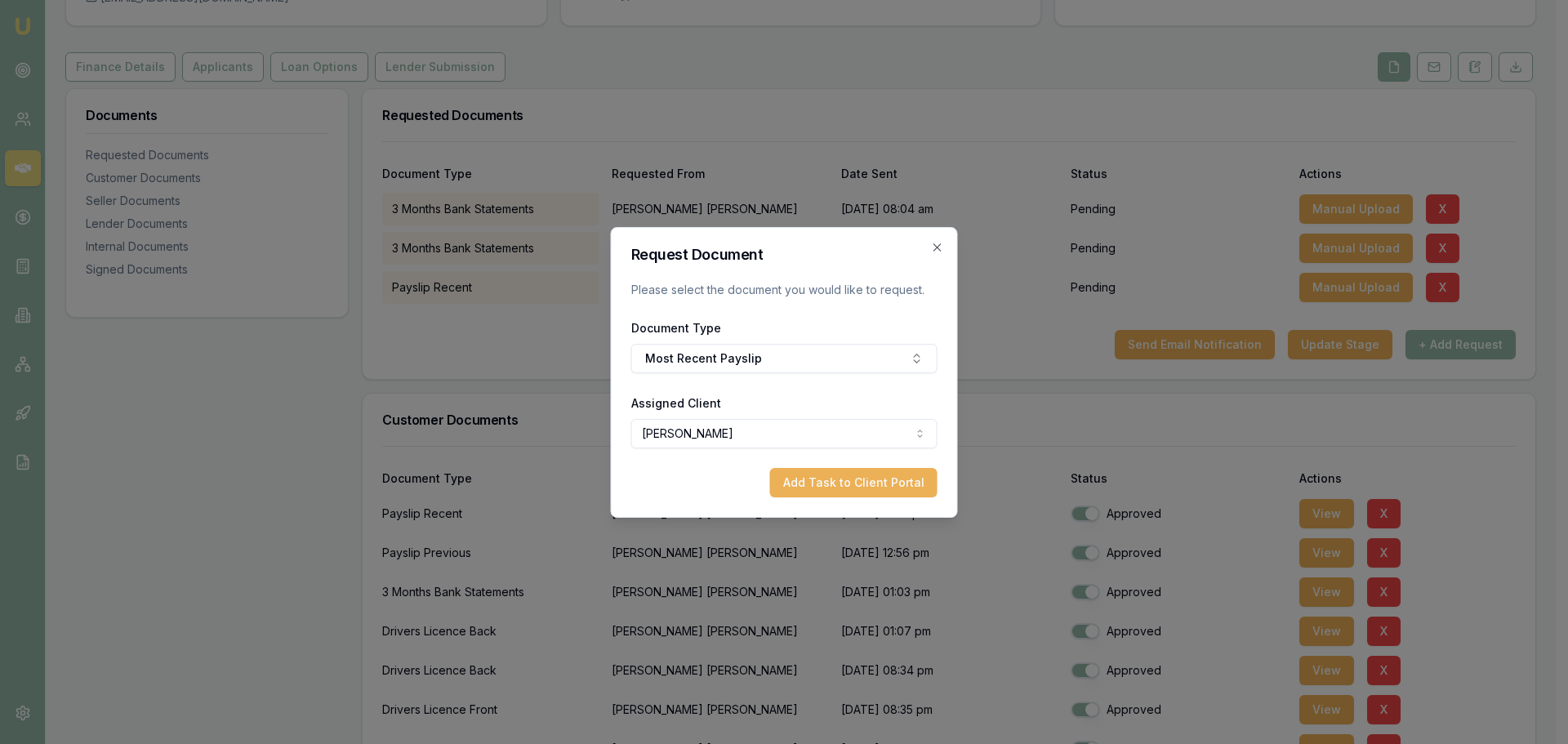
click at [762, 439] on body "Emu Broker Deals View D-55YC4Z1OFU Brad Hearns Toggle Menu Customer Shaun Ellis…" at bounding box center [778, 208] width 1555 height 744
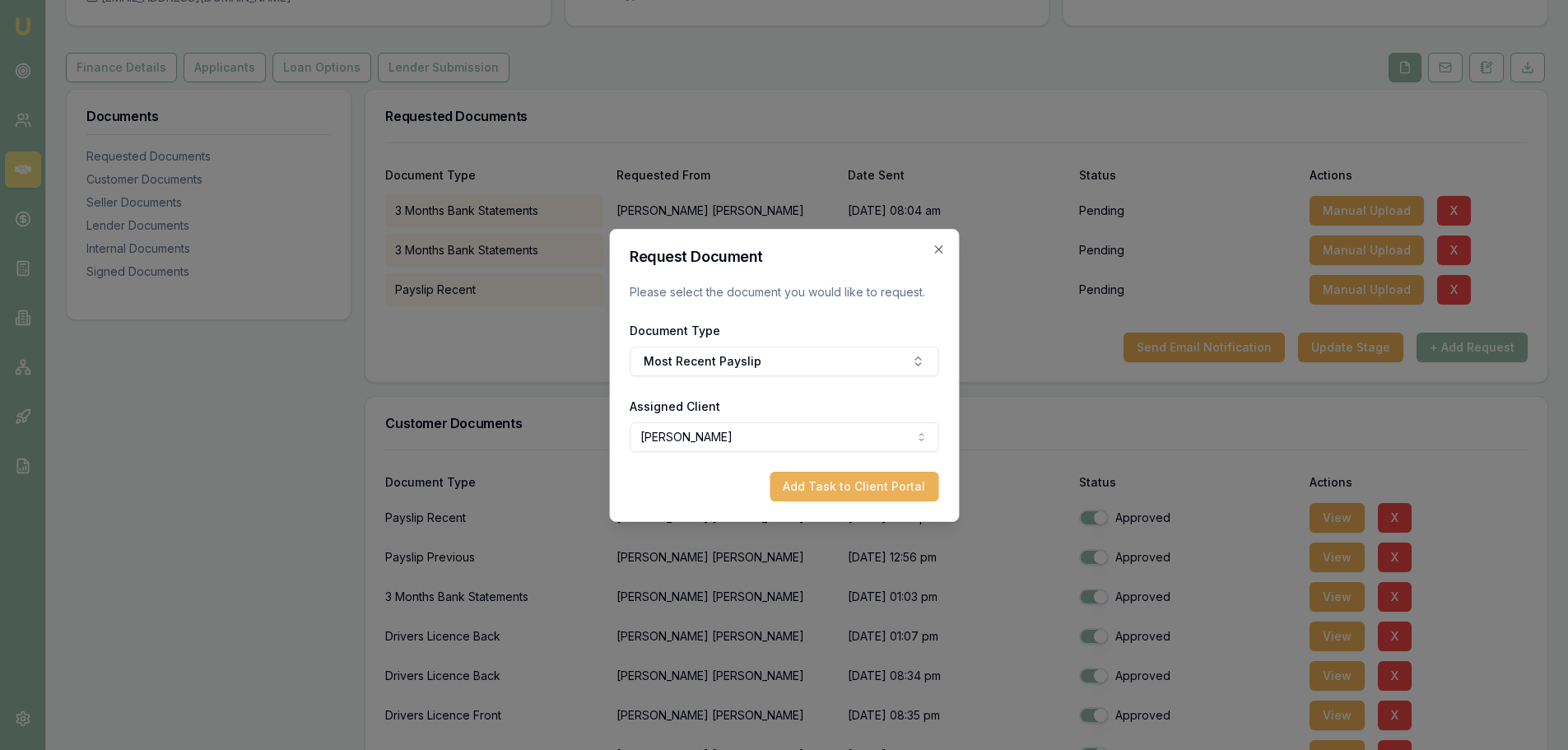
click at [857, 493] on button "Add Task to Client Portal" at bounding box center [853, 487] width 168 height 30
select select "U-8O5MOYBSEF"
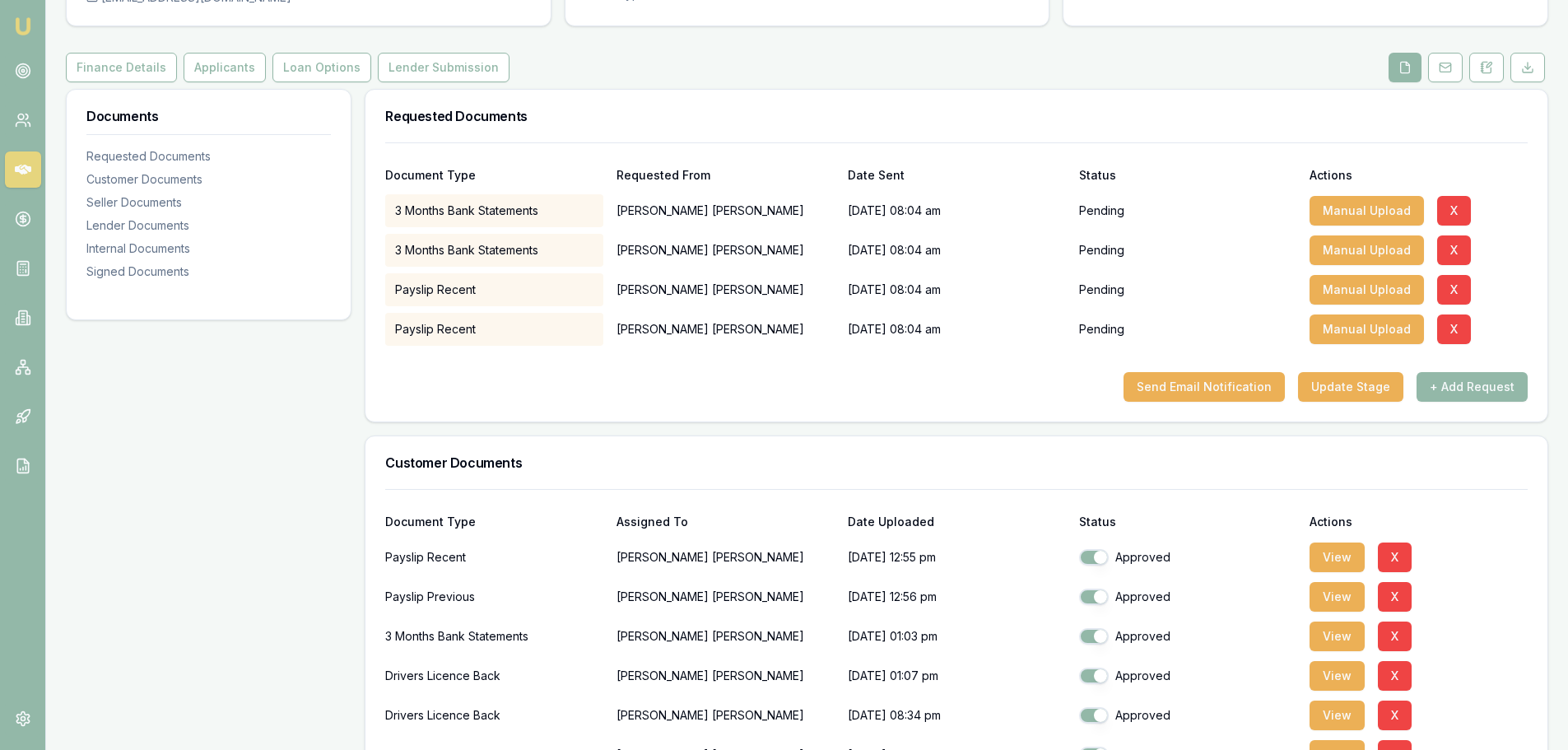
click at [1205, 384] on button "Send Email Notification" at bounding box center [1204, 387] width 162 height 30
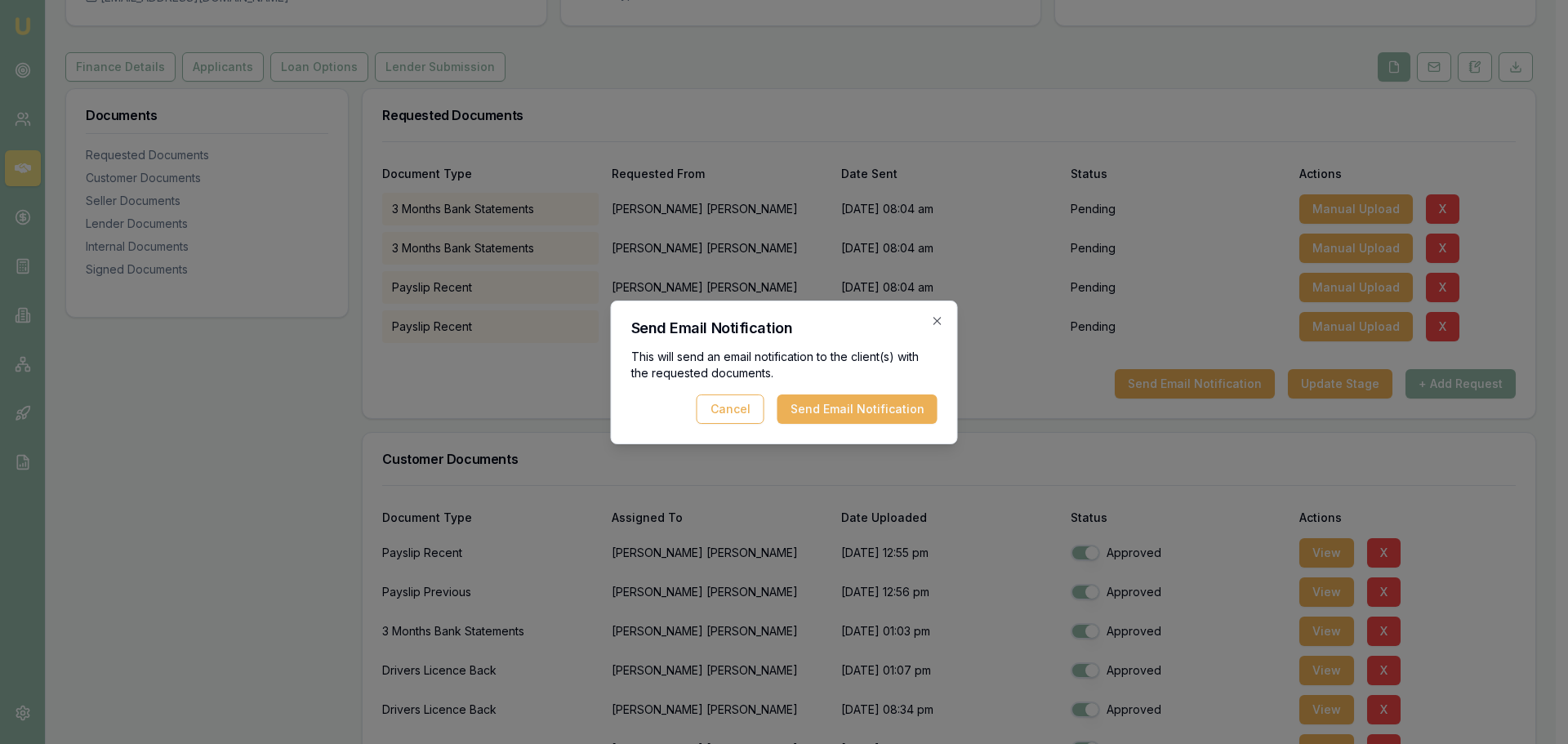
click at [823, 411] on button "Send Email Notification" at bounding box center [857, 409] width 160 height 30
